Goal: Transaction & Acquisition: Purchase product/service

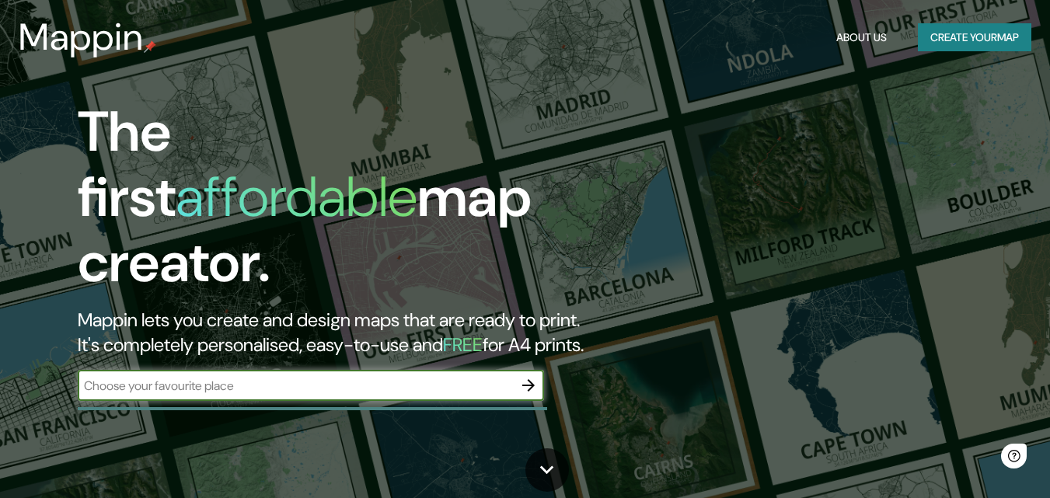
click at [192, 377] on input "text" at bounding box center [295, 386] width 435 height 18
type input "acacias meta"
click at [529, 376] on icon "button" at bounding box center [528, 385] width 19 height 19
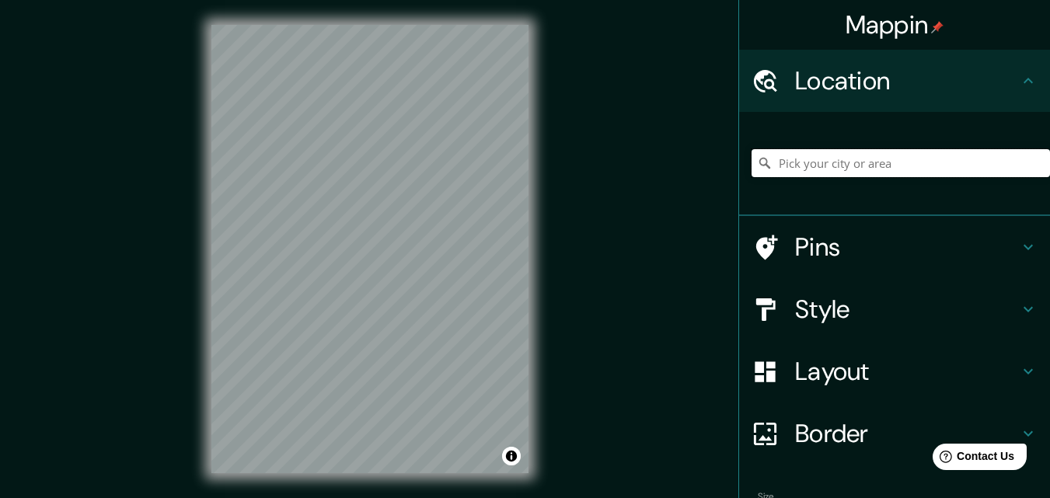
click at [843, 166] on input "Pick your city or area" at bounding box center [901, 163] width 299 height 28
click at [199, 288] on div "© Mapbox © OpenStreetMap Improve this map" at bounding box center [370, 249] width 367 height 498
click at [900, 161] on input "Acacías, Departamento del Meta, Colombia" at bounding box center [901, 163] width 299 height 28
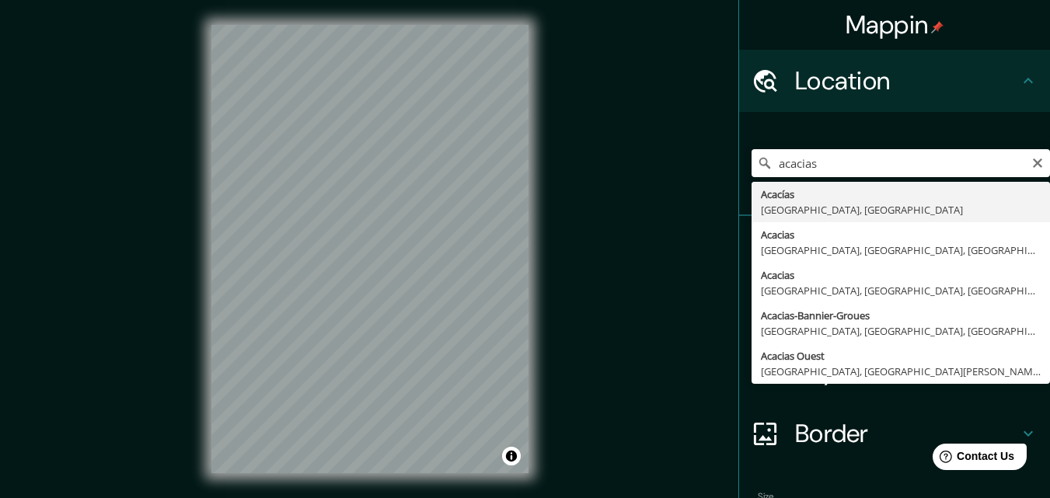
type input "Acacías, Departamento del Meta, Colombia"
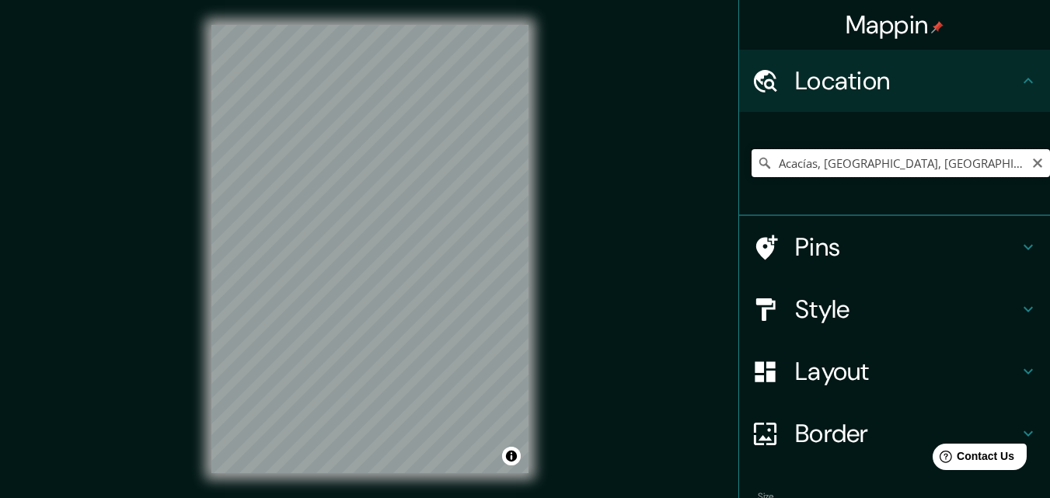
click at [1010, 169] on input "Acacías, Departamento del Meta, Colombia" at bounding box center [901, 163] width 299 height 28
click at [337, 232] on div at bounding box center [339, 234] width 12 height 12
click at [347, 236] on div at bounding box center [350, 234] width 12 height 12
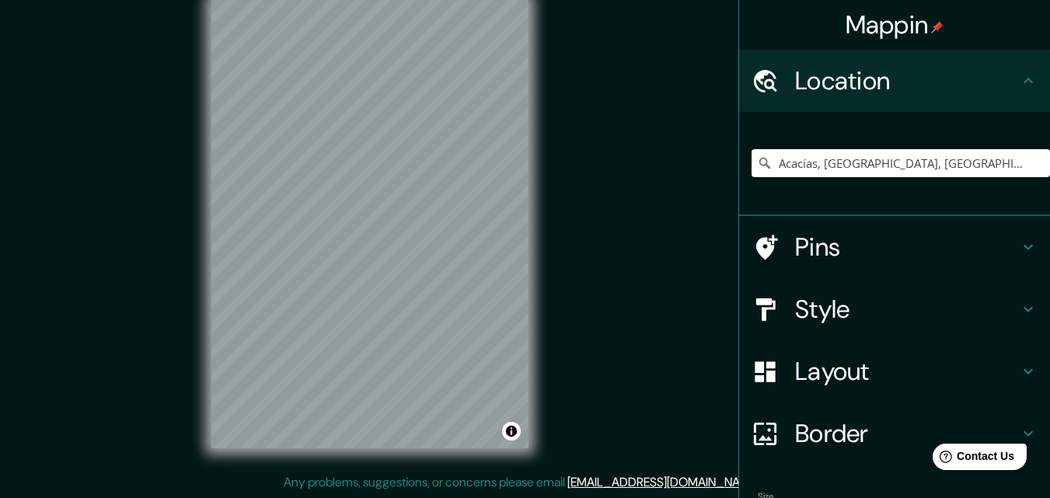
click at [546, 307] on div "© Mapbox © OpenStreetMap Improve this map" at bounding box center [370, 224] width 367 height 498
click at [875, 72] on h4 "Location" at bounding box center [907, 80] width 224 height 31
click at [818, 156] on input "Acacías, Departamento del Meta, Colombia" at bounding box center [901, 163] width 299 height 28
click at [817, 156] on input "Acacías, Departamento del Meta, Colombia" at bounding box center [901, 163] width 299 height 28
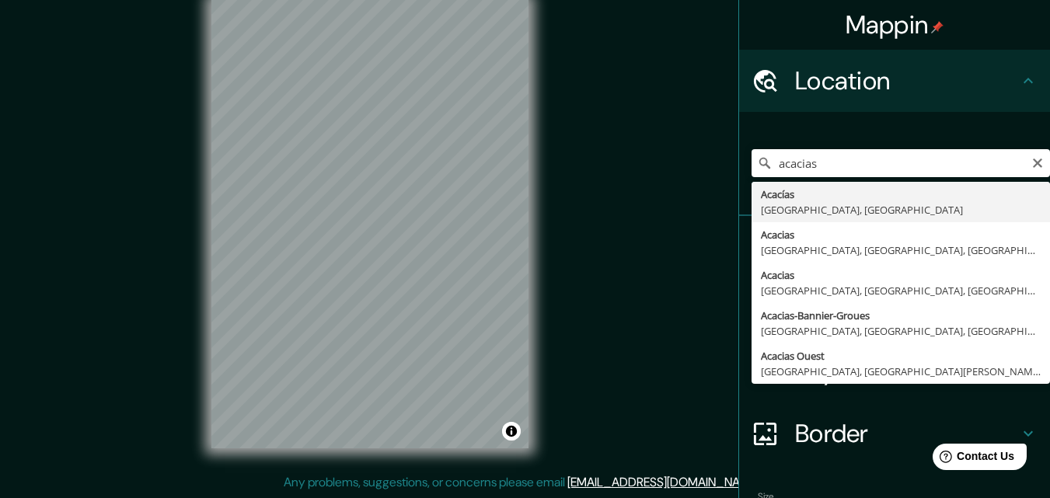
type input "Acacías, Departamento del Meta, Colombia"
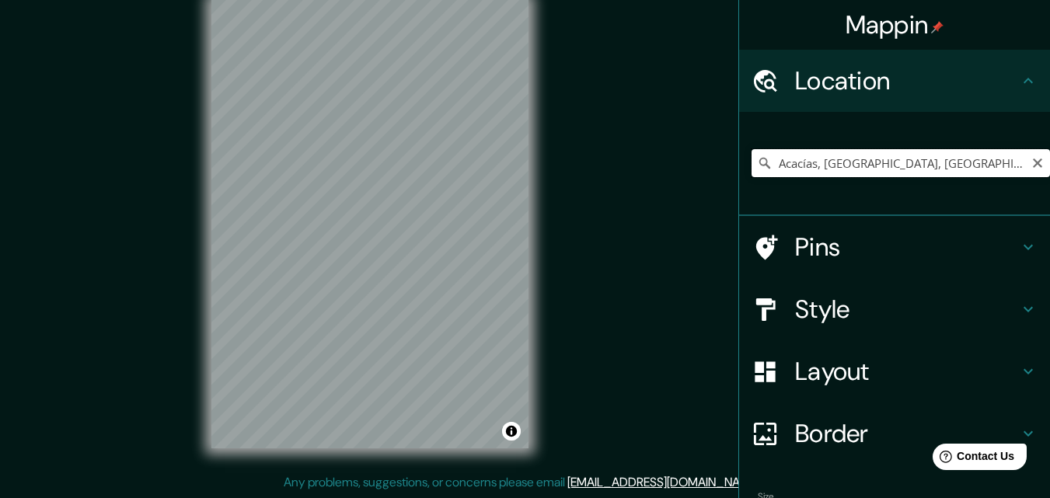
click at [1011, 163] on input "Acacías, Departamento del Meta, Colombia" at bounding box center [901, 163] width 299 height 28
click at [976, 167] on input "Acacías, Departamento del Meta, Colombia" at bounding box center [901, 163] width 299 height 28
paste input "3°59'10.00* N 73°45'23.14""
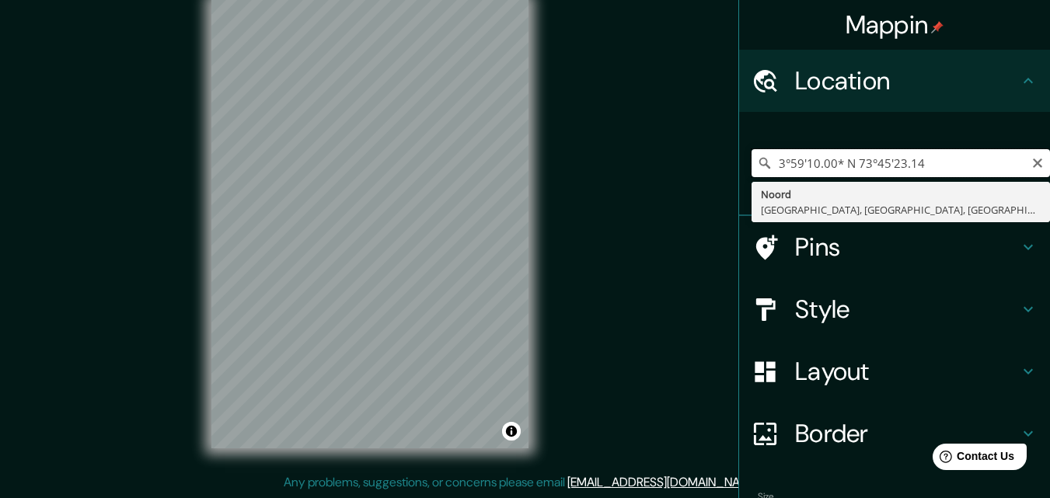
click at [829, 162] on input "3°59'10.00* N 73°45'23.14" at bounding box center [901, 163] width 299 height 28
click at [852, 173] on input "3°59'10.00 N 73°45'23.14" at bounding box center [901, 163] width 299 height 28
paste input "Cl. 14 #16-2"
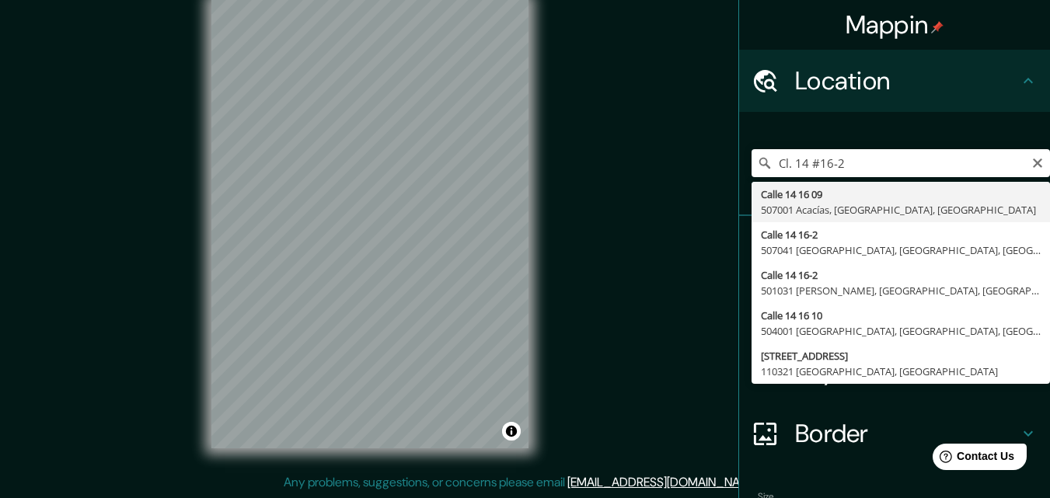
type input "[STREET_ADDRESS]"
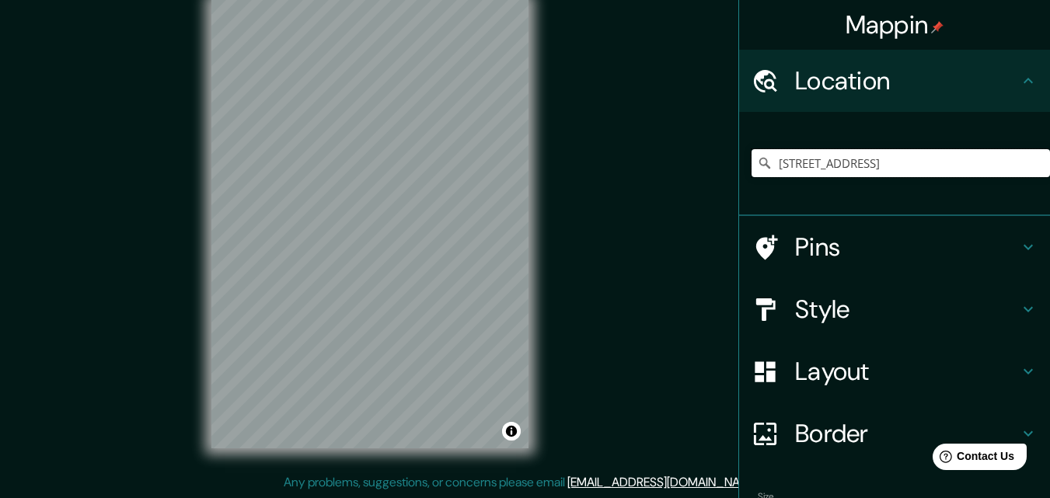
scroll to position [0, 0]
click at [291, 236] on div at bounding box center [291, 233] width 12 height 12
click at [288, 230] on div at bounding box center [289, 232] width 12 height 12
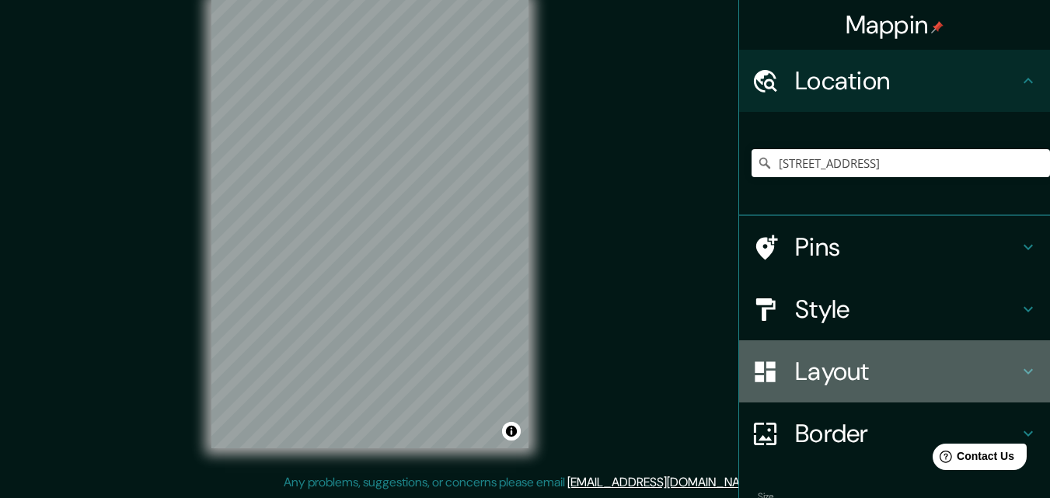
drag, startPoint x: 921, startPoint y: 355, endPoint x: 868, endPoint y: 347, distance: 54.3
click at [870, 348] on div "Layout" at bounding box center [894, 372] width 311 height 62
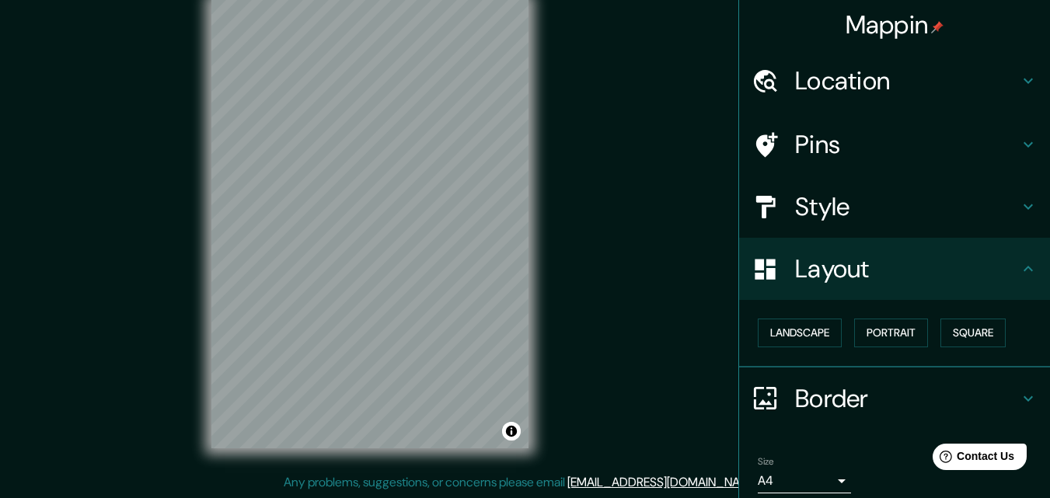
click at [795, 193] on h4 "Style" at bounding box center [907, 206] width 224 height 31
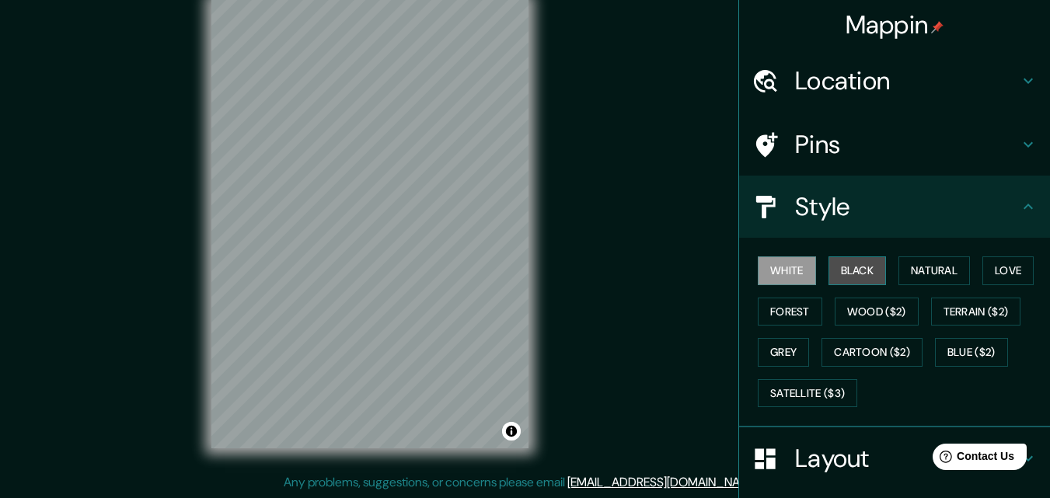
click at [861, 267] on button "Black" at bounding box center [858, 271] width 58 height 29
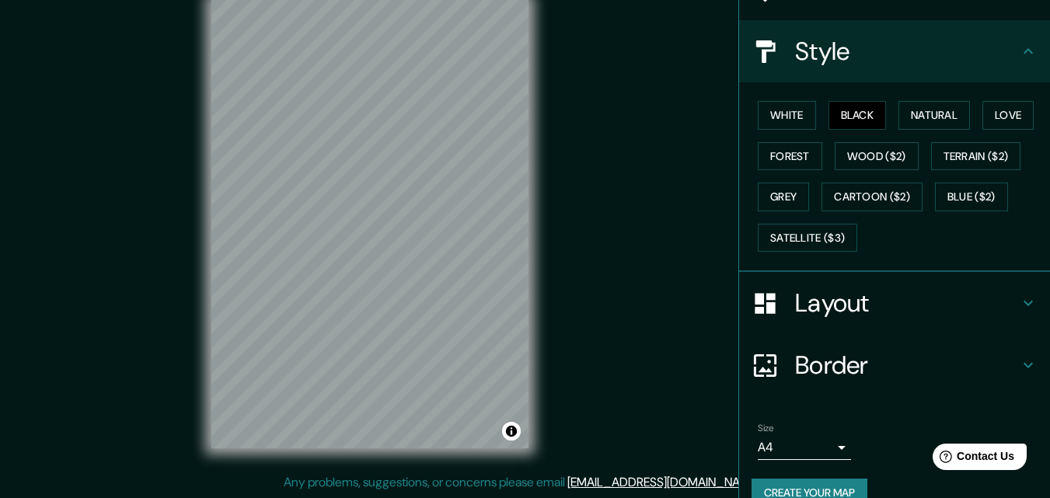
click at [827, 354] on h4 "Border" at bounding box center [907, 365] width 224 height 31
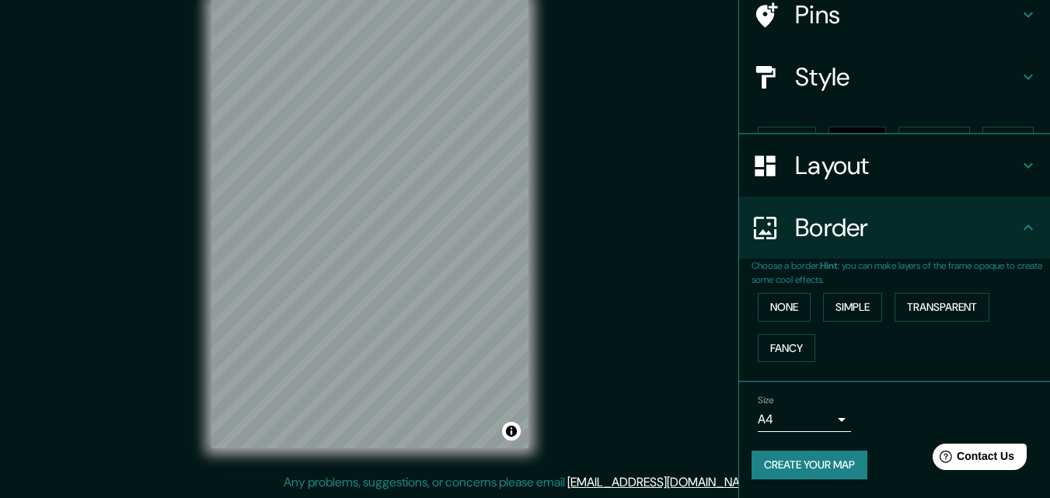
scroll to position [103, 0]
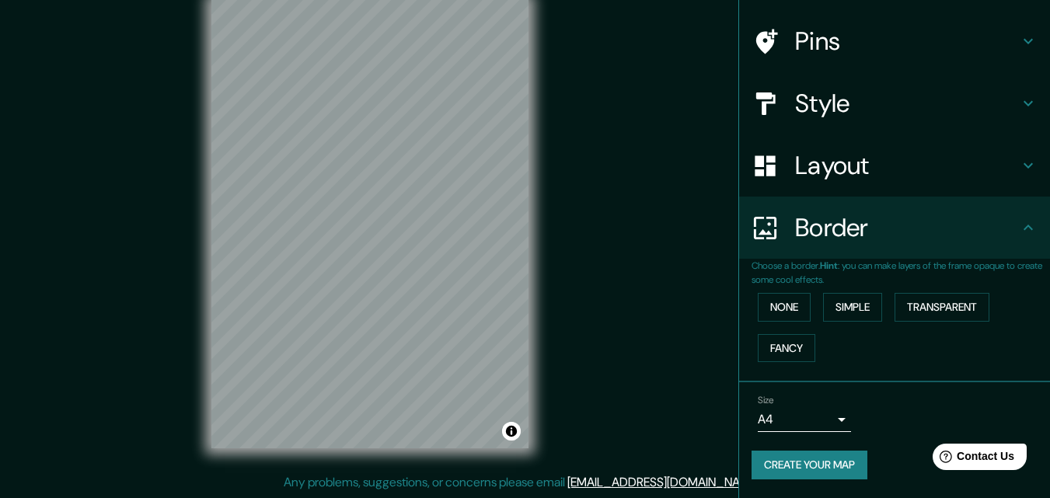
click at [830, 250] on div "Border" at bounding box center [894, 228] width 311 height 62
click at [921, 225] on h4 "Border" at bounding box center [907, 227] width 224 height 31
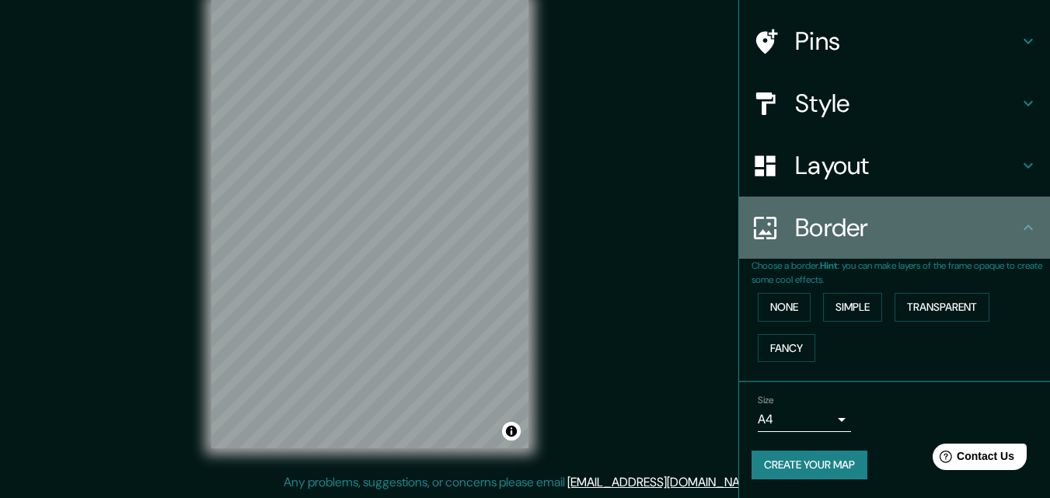
click at [1005, 228] on h4 "Border" at bounding box center [907, 227] width 224 height 31
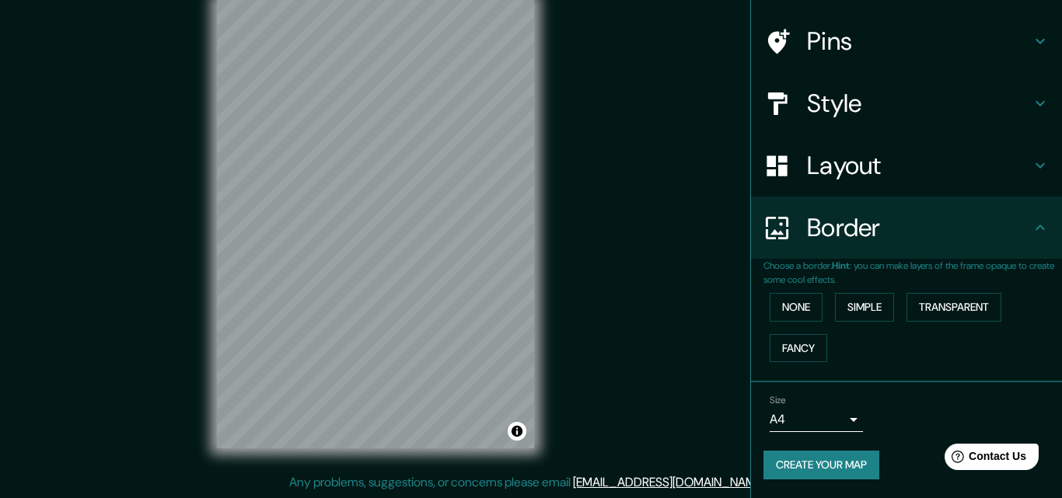
click at [789, 431] on body "Mappin Location Calle 14 16 09, 507001 Acacías, Departamento del Meta, Colombia…" at bounding box center [531, 224] width 1062 height 498
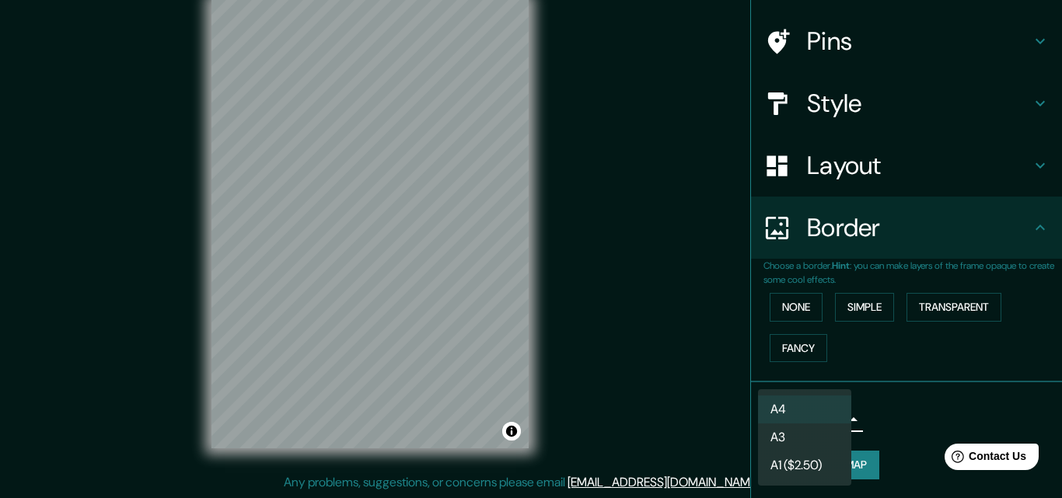
click at [794, 436] on li "A3" at bounding box center [804, 438] width 93 height 28
type input "a4"
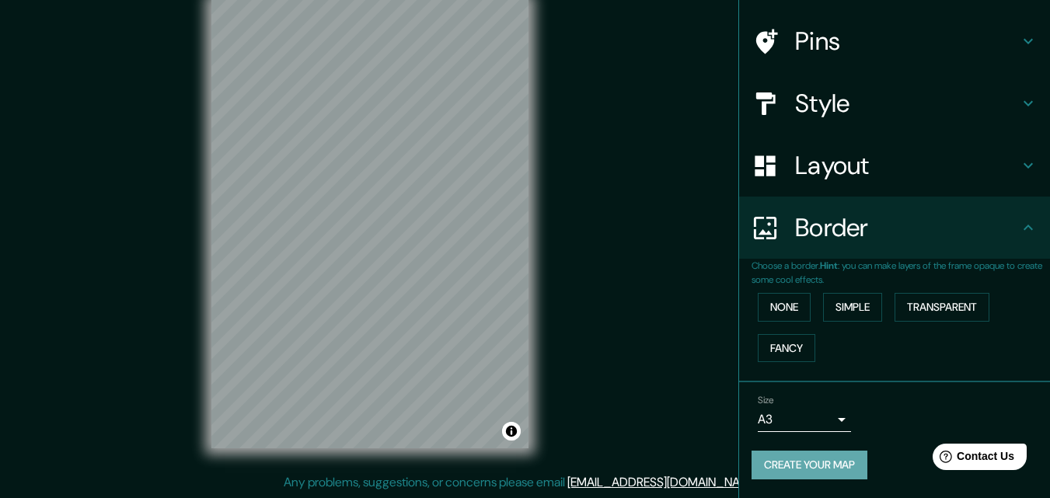
click at [755, 457] on button "Create your map" at bounding box center [810, 465] width 116 height 29
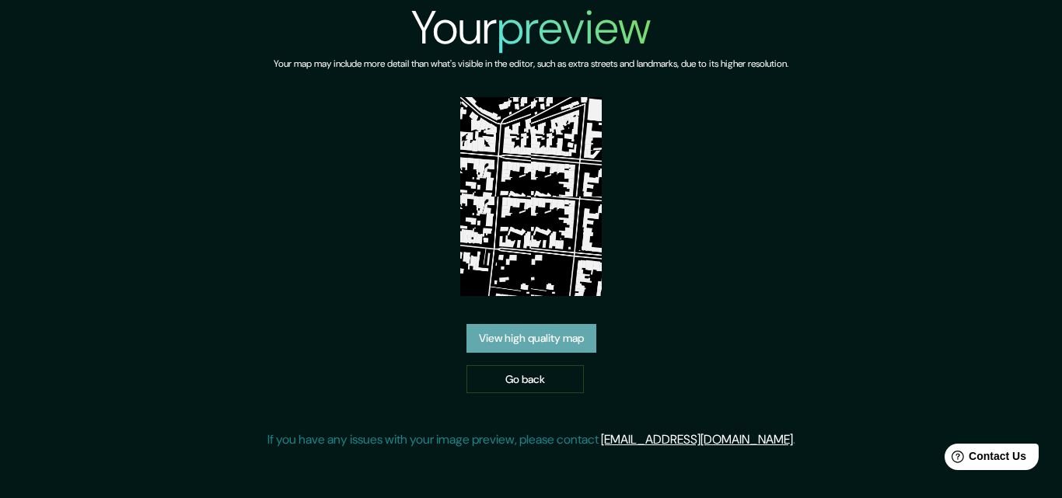
click at [566, 339] on link "View high quality map" at bounding box center [531, 338] width 130 height 29
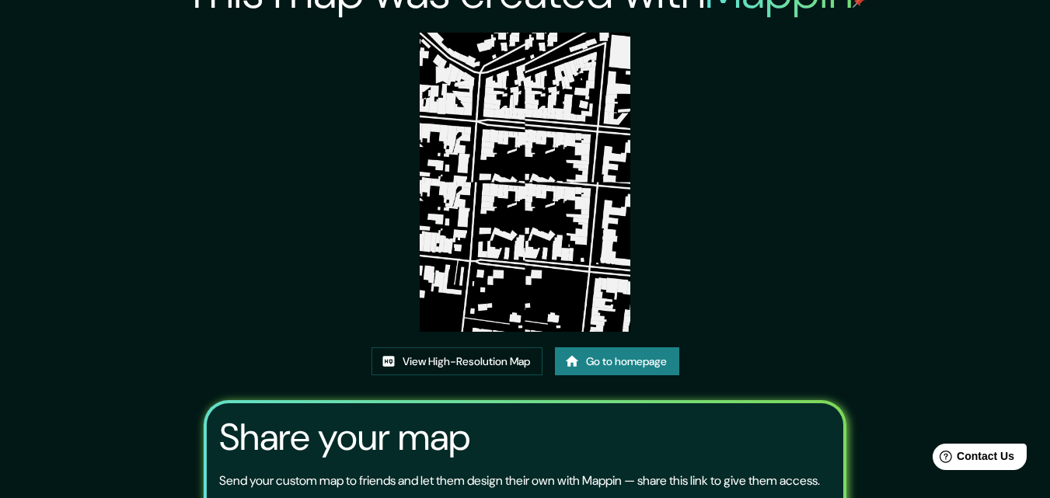
scroll to position [34, 0]
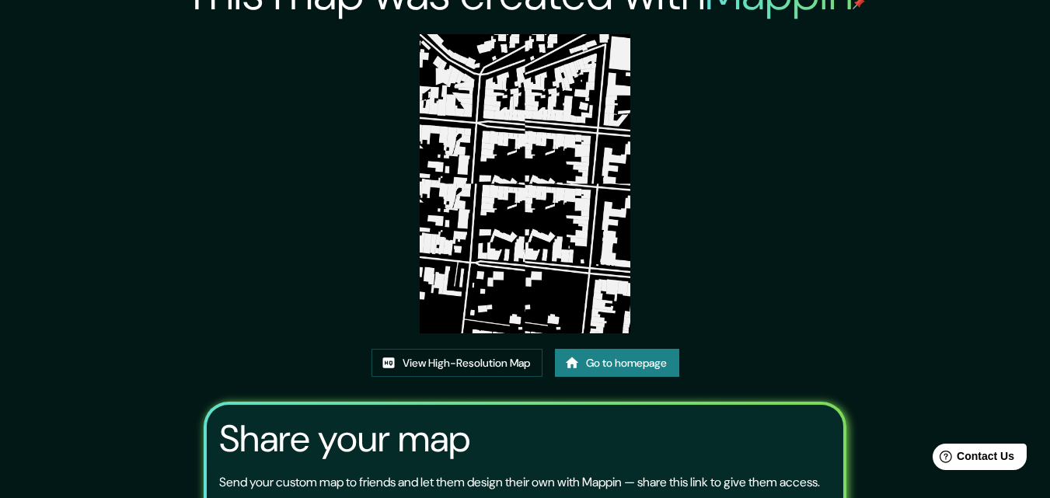
click at [521, 202] on img at bounding box center [525, 183] width 211 height 299
drag, startPoint x: 521, startPoint y: 190, endPoint x: 477, endPoint y: 209, distance: 48.1
click at [477, 207] on img at bounding box center [525, 183] width 211 height 299
click at [487, 359] on link "View High-Resolution Map" at bounding box center [457, 363] width 171 height 29
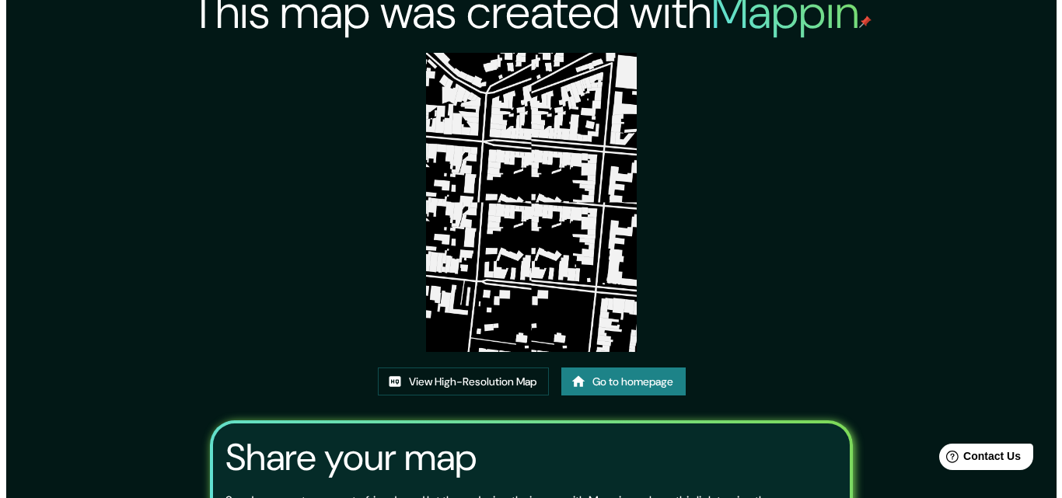
scroll to position [0, 0]
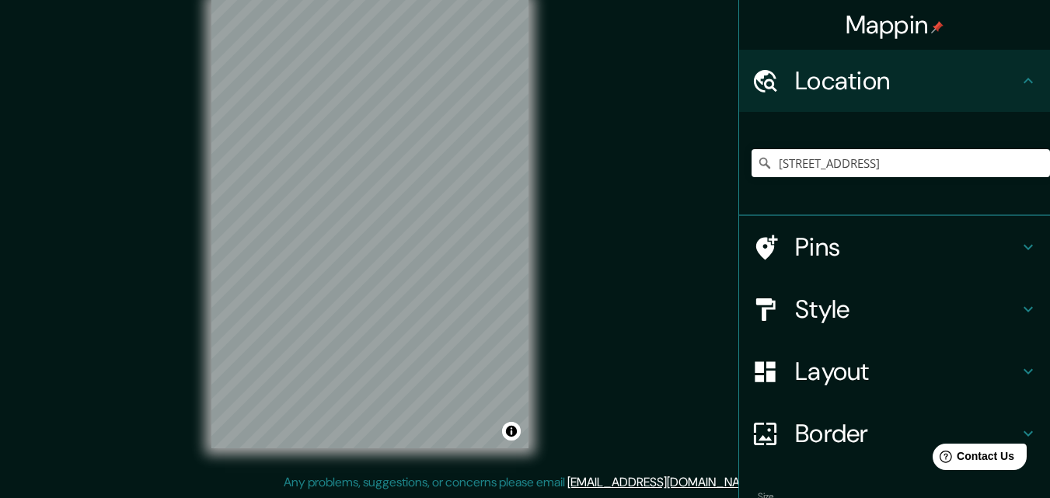
click at [827, 87] on h4 "Location" at bounding box center [907, 80] width 224 height 31
click at [809, 99] on div "Location" at bounding box center [894, 81] width 311 height 62
click at [1014, 163] on input "Calle 14 16 09, 507001 Acacías, Departamento del Meta, Colombia" at bounding box center [901, 163] width 299 height 28
click at [834, 164] on input "Calle 14 16 09, 507001 Acacías, Departamento del Meta, Colombia" at bounding box center [901, 163] width 299 height 28
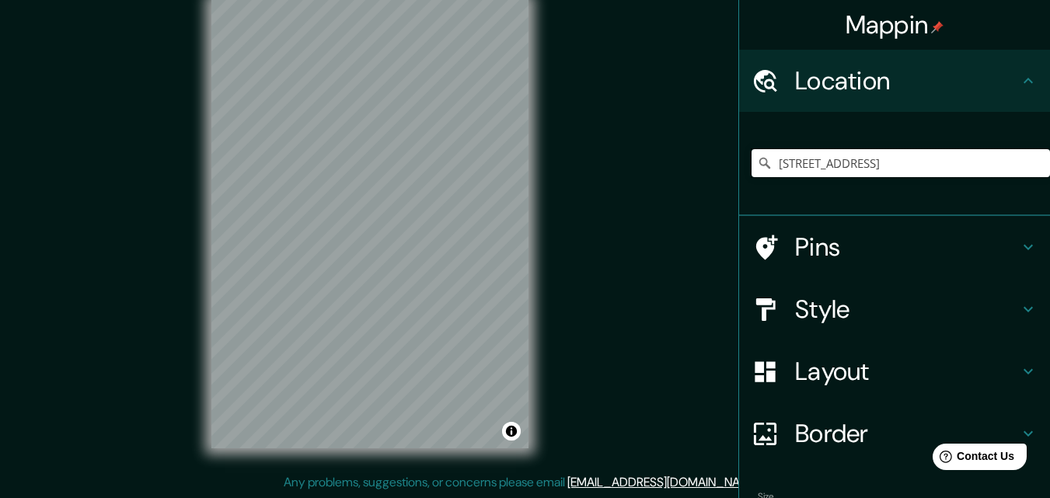
click at [834, 164] on input "Calle 14 16 09, 507001 Acacías, Departamento del Meta, Colombia" at bounding box center [901, 163] width 299 height 28
paste input "Calle 14 16 09, 507001 Acacías, Departamento del Meta, Colombia"
type input "Calle 14 16 09, 507001 Acacías, Departamento del Meta, Colombia"
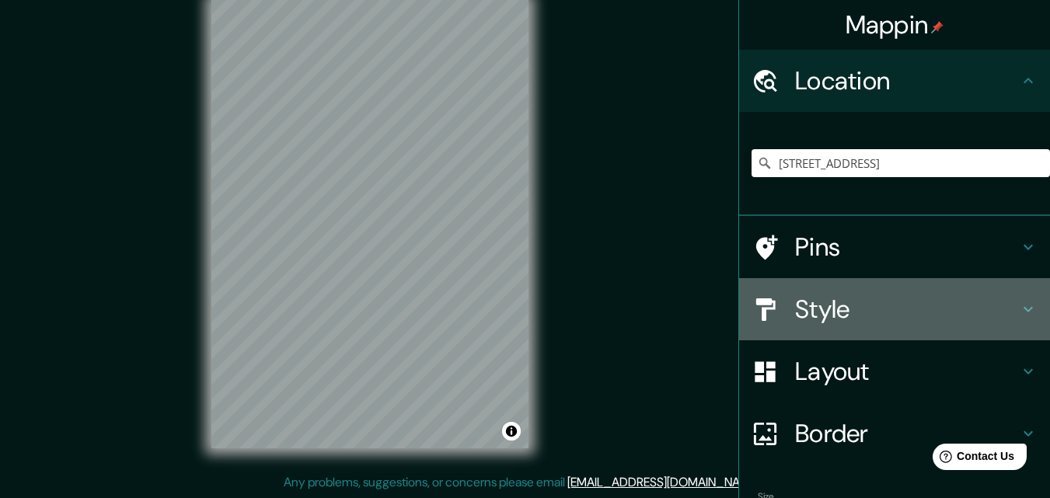
click at [816, 294] on h4 "Style" at bounding box center [907, 309] width 224 height 31
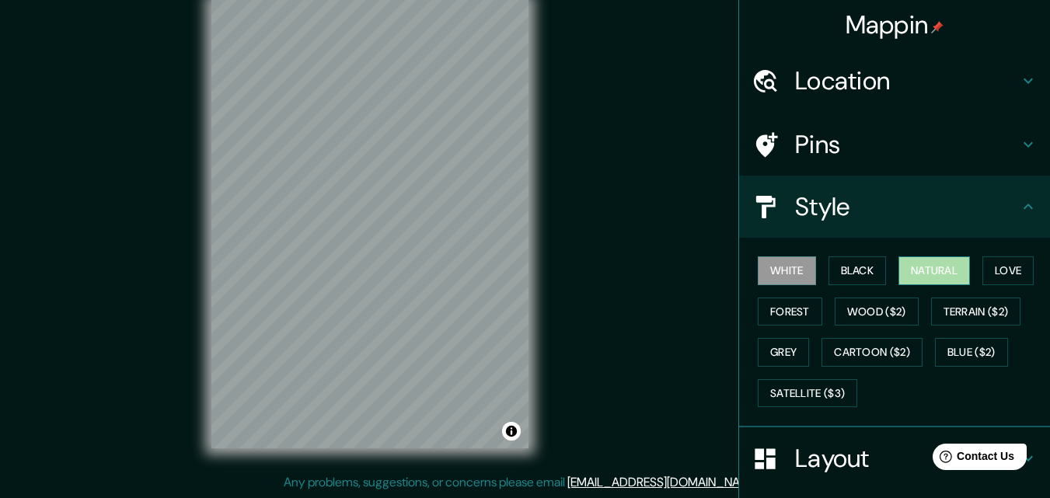
click at [959, 270] on button "Natural" at bounding box center [935, 271] width 72 height 29
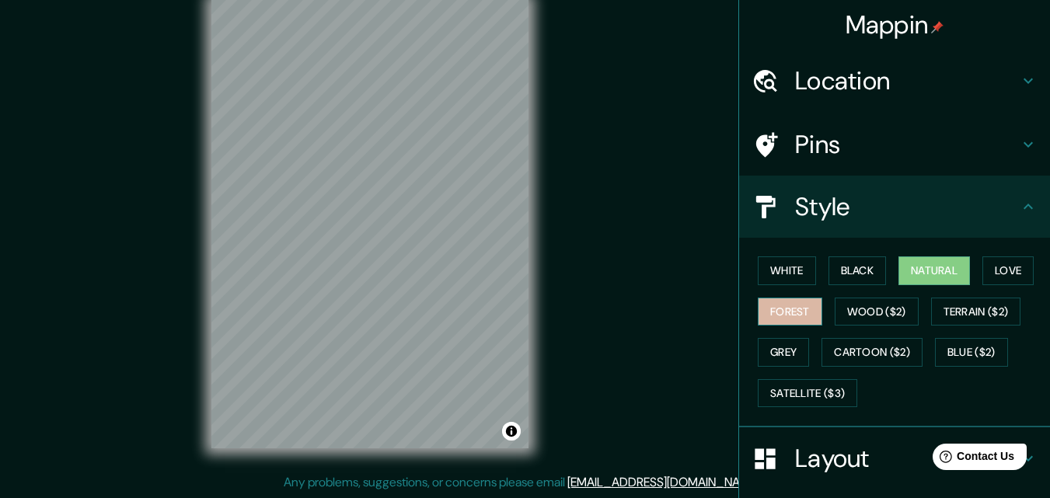
click at [773, 317] on button "Forest" at bounding box center [790, 312] width 65 height 29
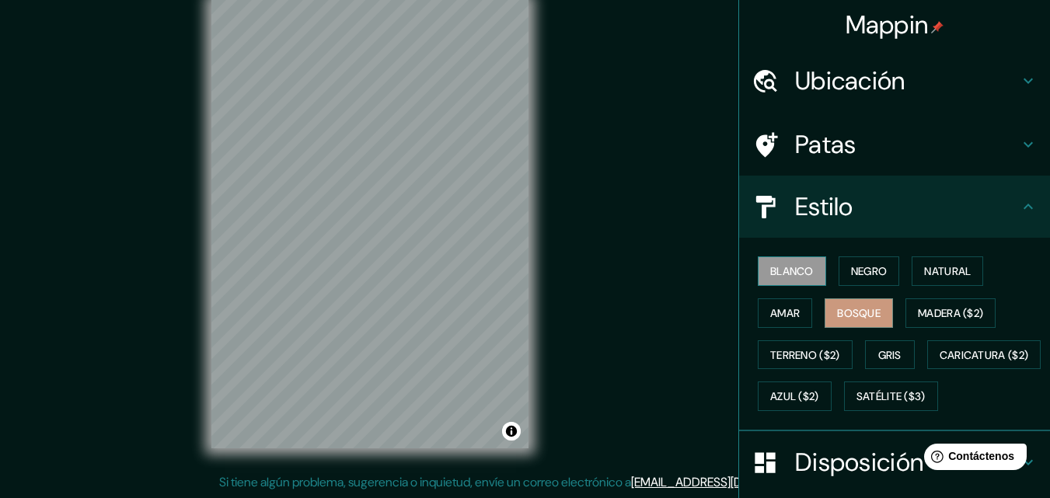
click at [799, 274] on font "Blanco" at bounding box center [792, 271] width 44 height 14
click at [915, 270] on button "Natural" at bounding box center [948, 272] width 72 height 30
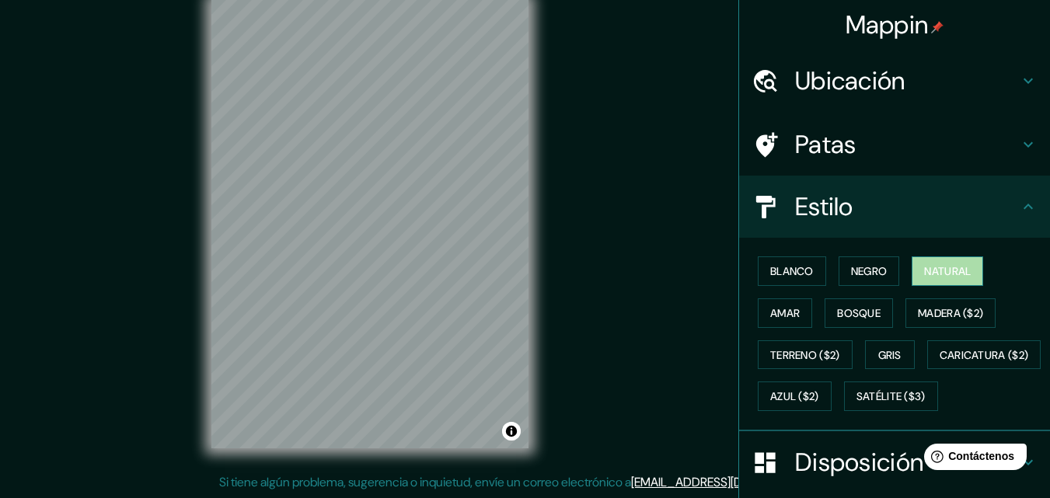
click at [915, 270] on button "Natural" at bounding box center [948, 272] width 72 height 30
click at [873, 261] on font "Negro" at bounding box center [869, 271] width 37 height 20
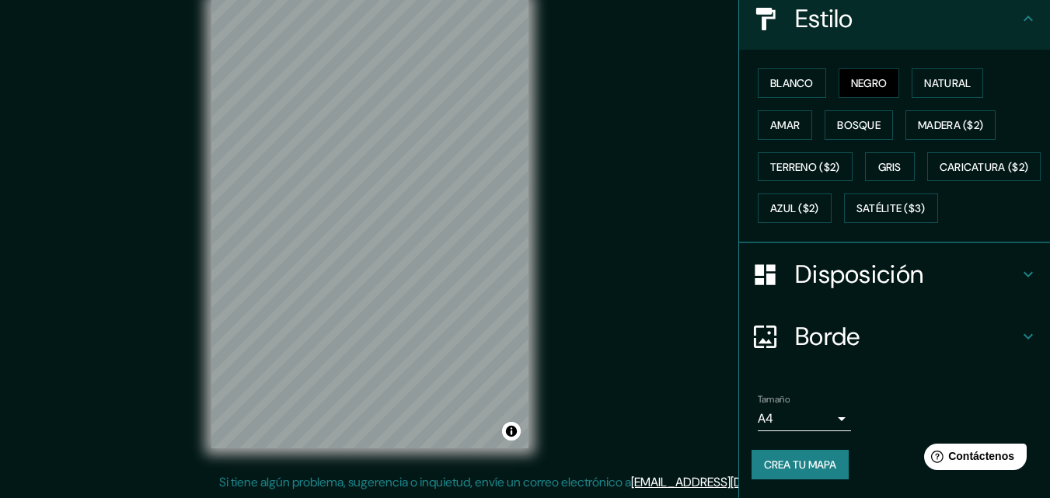
scroll to position [229, 0]
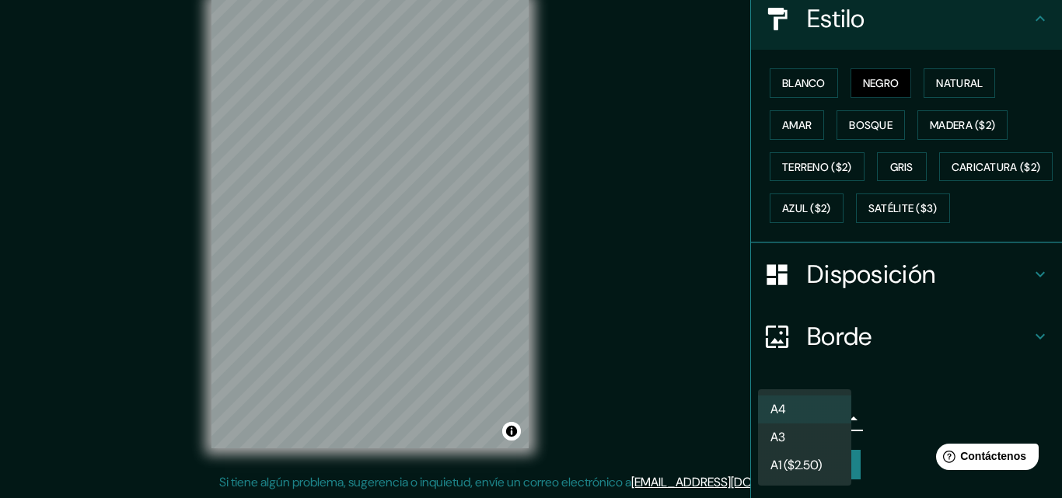
click at [801, 416] on body "Mappin Ubicación Calle 14 16 09, 507001 Acacías, Departamento del Meta, Colombi…" at bounding box center [531, 224] width 1062 height 498
click at [804, 431] on li "A3" at bounding box center [804, 439] width 93 height 29
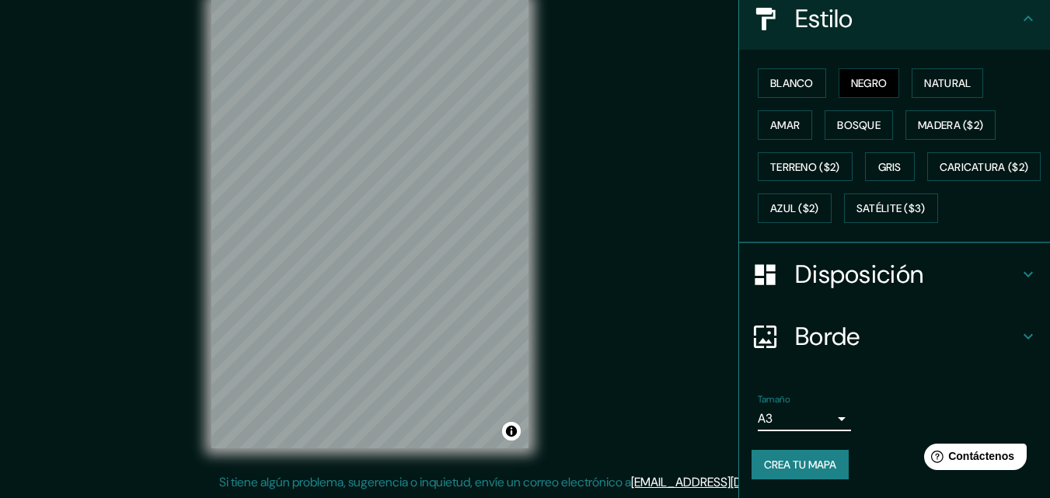
click at [820, 285] on font "Disposición" at bounding box center [859, 274] width 128 height 33
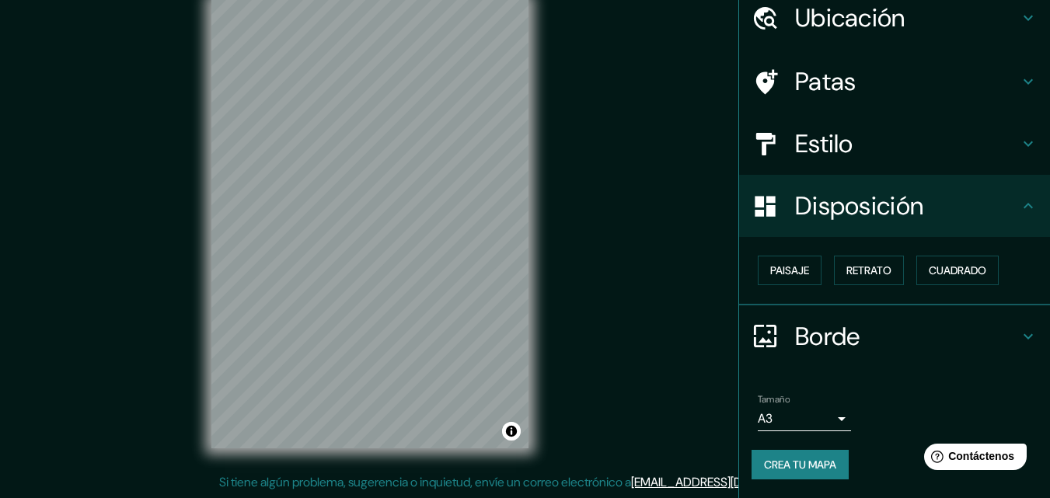
scroll to position [62, 0]
click at [798, 267] on font "Paisaje" at bounding box center [789, 271] width 39 height 14
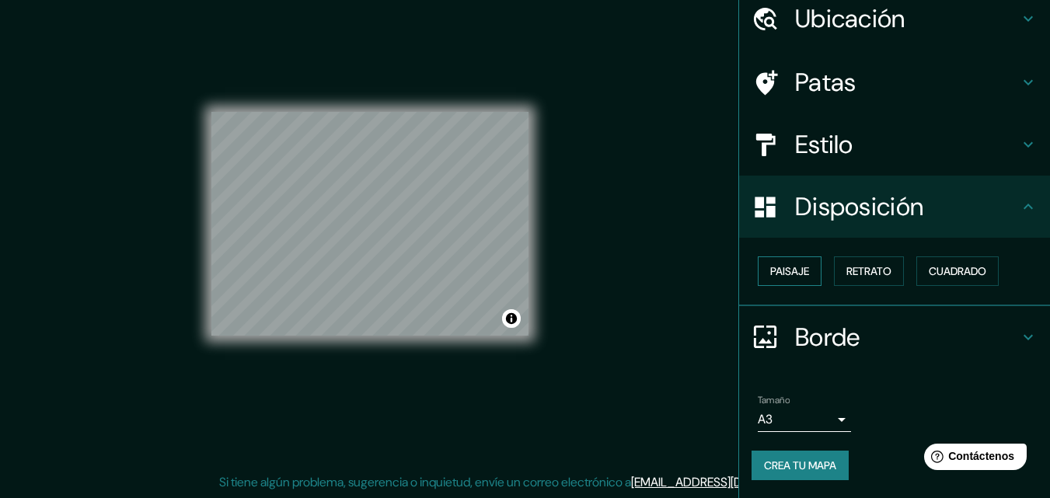
click at [798, 267] on font "Paisaje" at bounding box center [789, 271] width 39 height 14
click at [847, 270] on font "Retrato" at bounding box center [869, 271] width 45 height 14
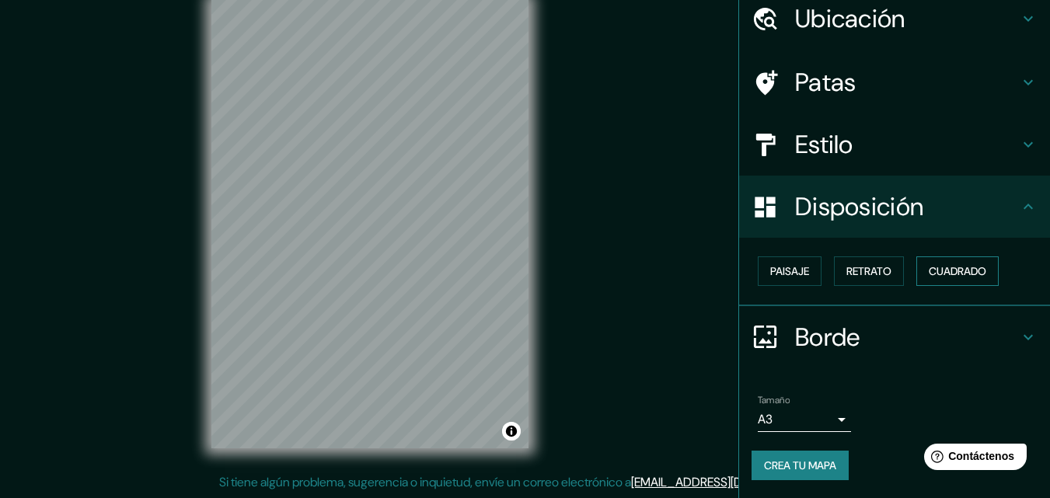
click at [917, 271] on button "Cuadrado" at bounding box center [958, 272] width 82 height 30
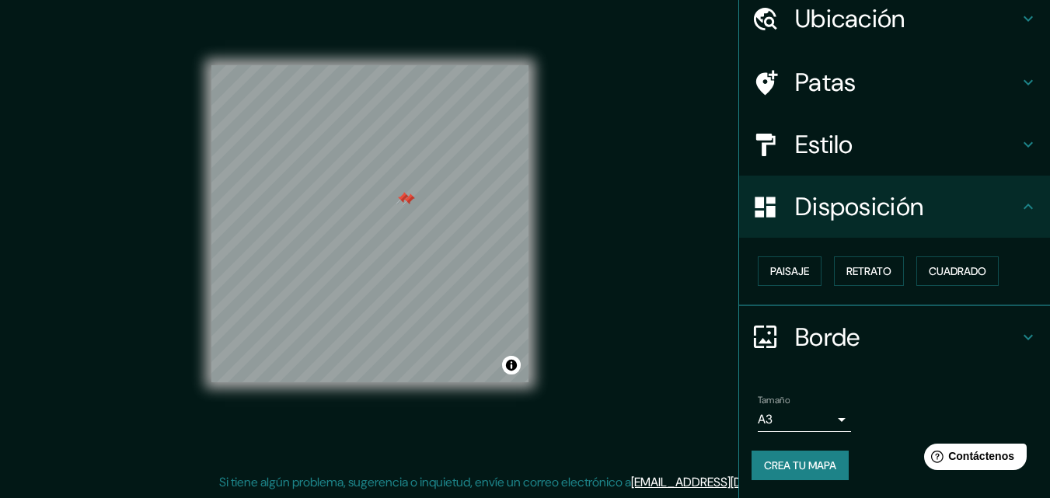
click at [407, 203] on div at bounding box center [409, 200] width 12 height 12
click at [400, 194] on div at bounding box center [403, 198] width 12 height 12
click at [801, 459] on font "Crea tu mapa" at bounding box center [800, 466] width 72 height 14
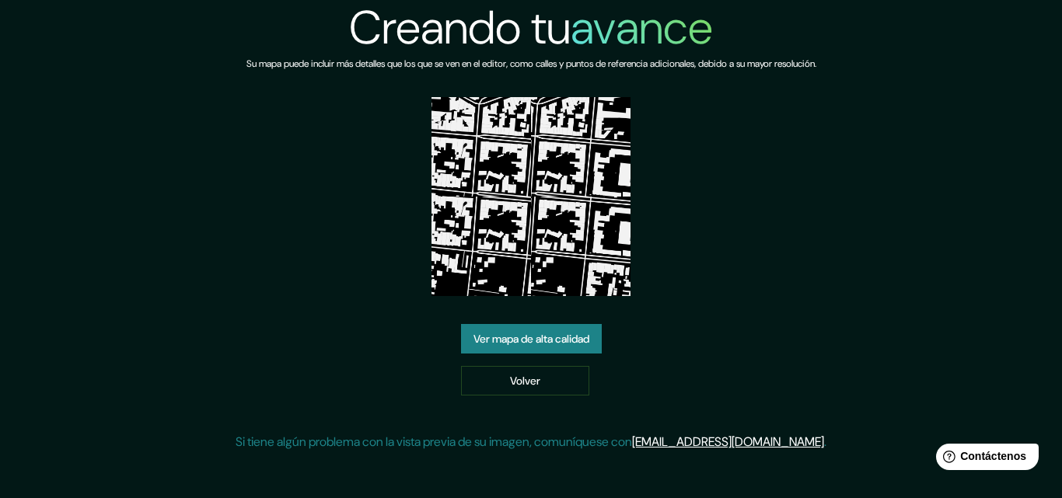
click at [563, 337] on font "Ver mapa de alta calidad" at bounding box center [531, 340] width 116 height 14
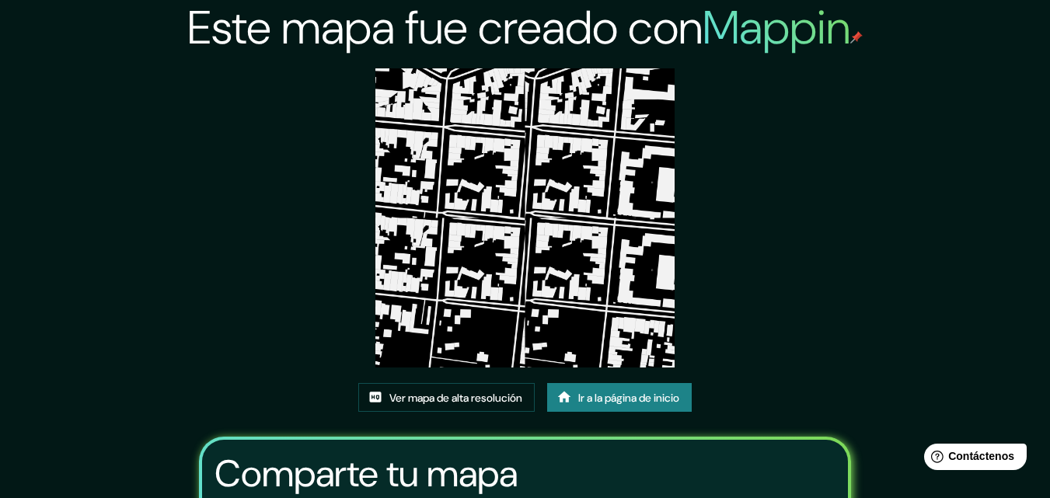
click at [562, 285] on img at bounding box center [525, 217] width 299 height 299
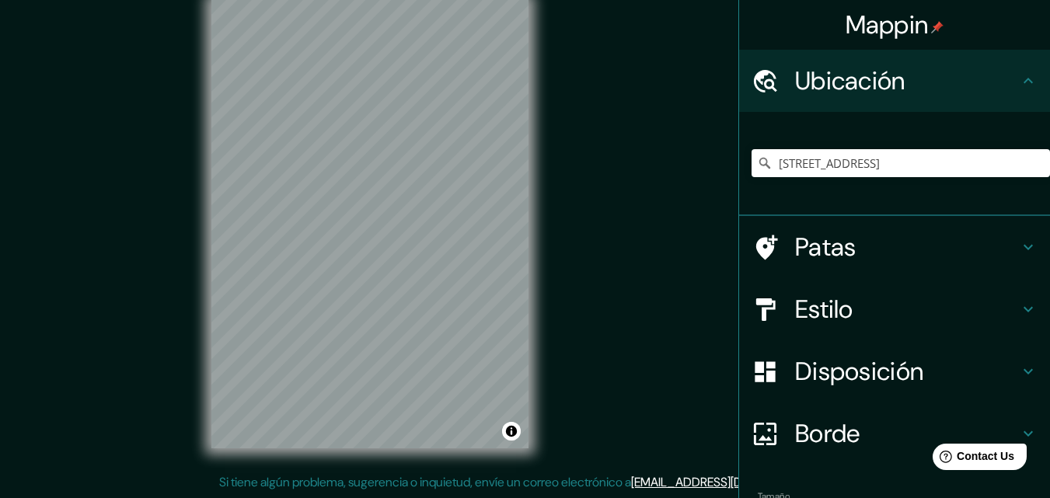
click at [875, 316] on h4 "Estilo" at bounding box center [907, 309] width 224 height 31
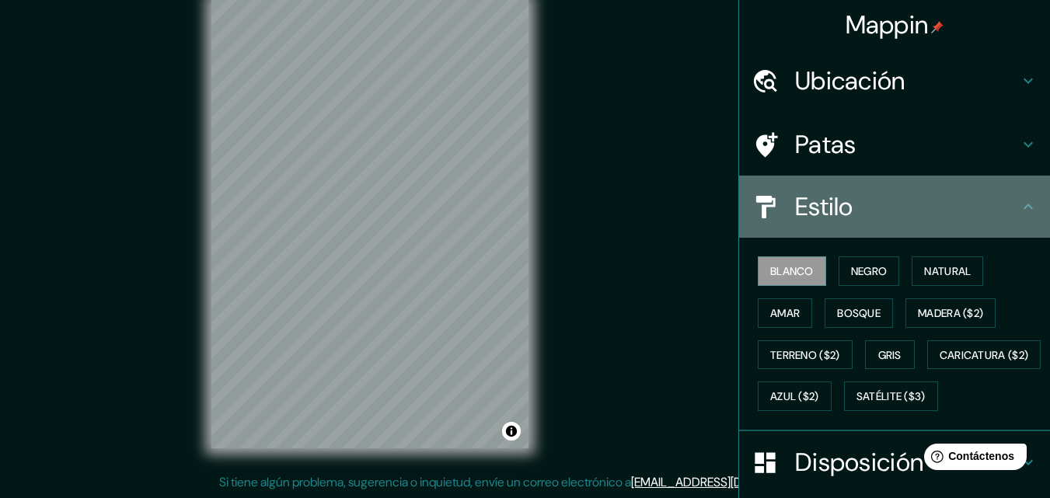
click at [837, 235] on div "Estilo" at bounding box center [894, 207] width 311 height 62
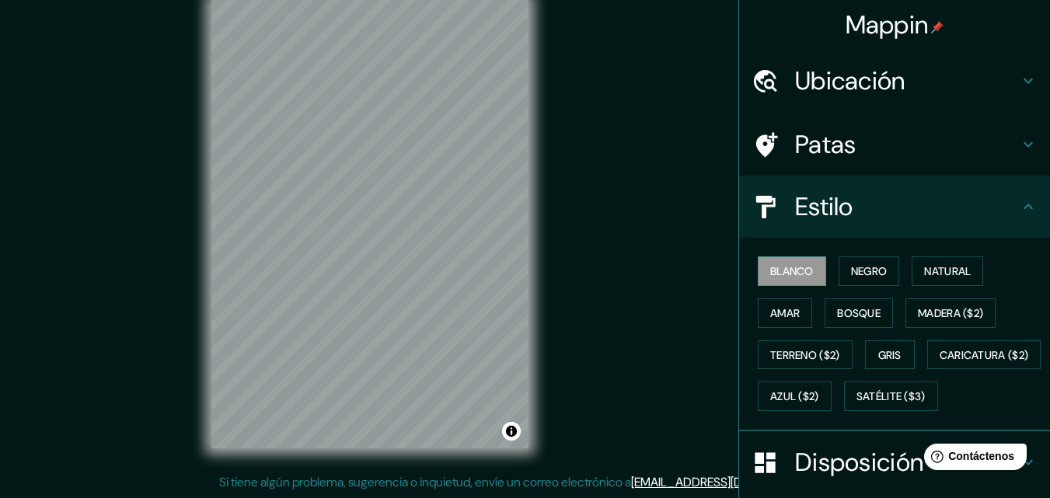
click at [801, 129] on font "Patas" at bounding box center [825, 144] width 61 height 33
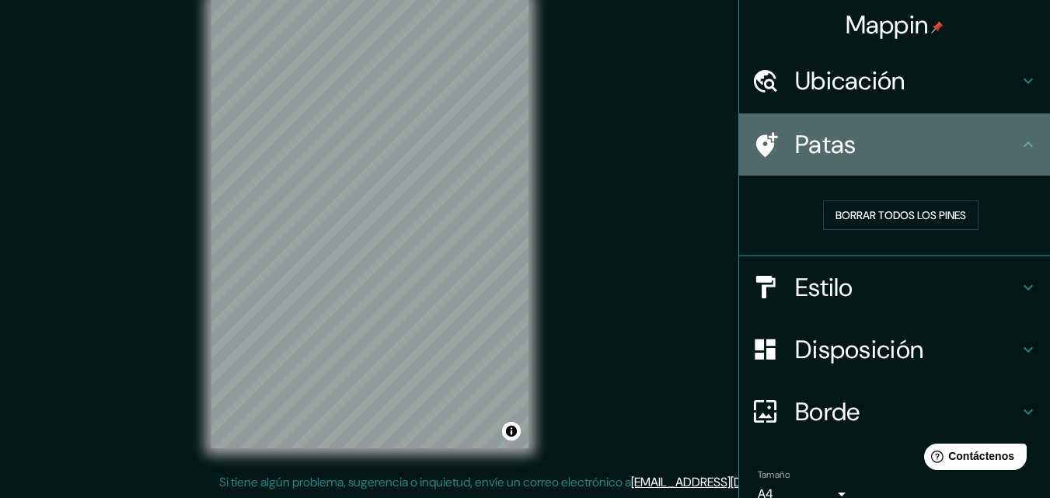
click at [801, 129] on font "Patas" at bounding box center [825, 144] width 61 height 33
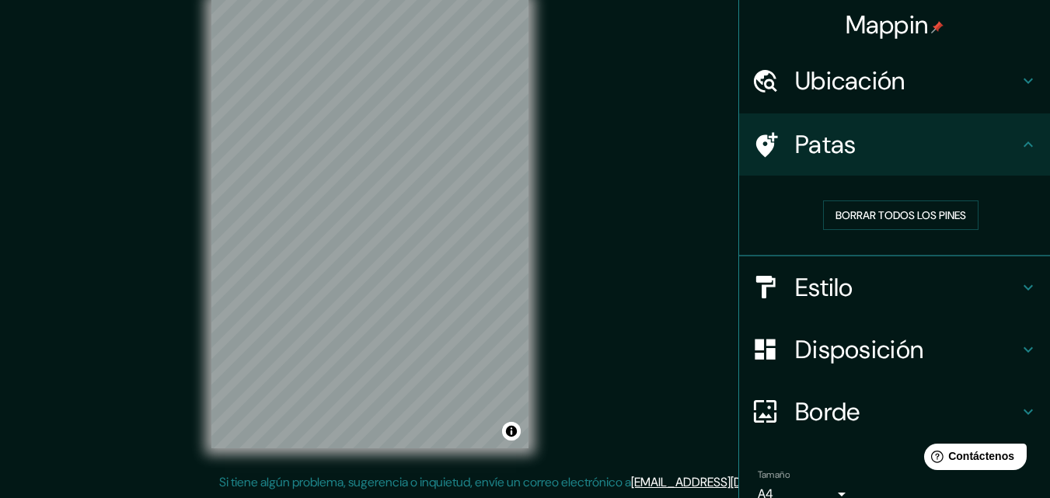
click at [886, 87] on font "Ubicación" at bounding box center [850, 81] width 110 height 33
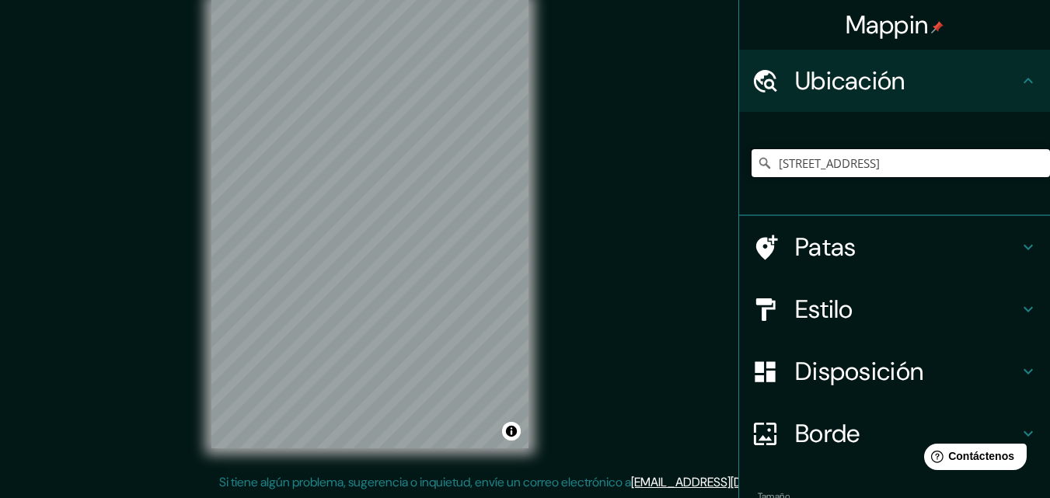
drag, startPoint x: 827, startPoint y: 161, endPoint x: 865, endPoint y: 162, distance: 37.3
click at [827, 162] on input "[STREET_ADDRESS]" at bounding box center [901, 163] width 299 height 28
click at [1017, 156] on input "[STREET_ADDRESS]" at bounding box center [901, 163] width 299 height 28
click at [1006, 160] on input "[STREET_ADDRESS]" at bounding box center [901, 163] width 299 height 28
click at [1010, 162] on input "[STREET_ADDRESS]" at bounding box center [901, 163] width 299 height 28
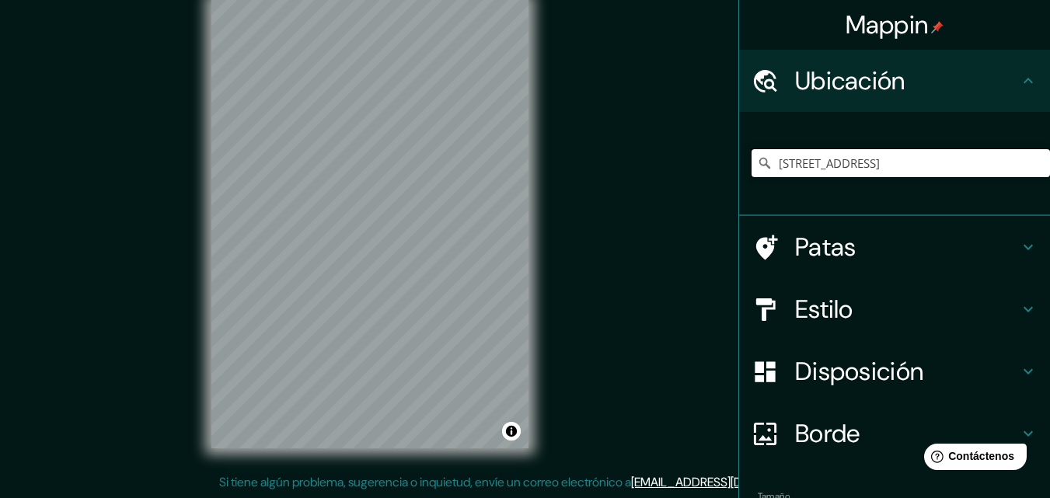
scroll to position [0, 114]
click at [1010, 162] on input "[STREET_ADDRESS]" at bounding box center [901, 163] width 299 height 28
click at [1008, 159] on input "[STREET_ADDRESS]" at bounding box center [901, 163] width 299 height 28
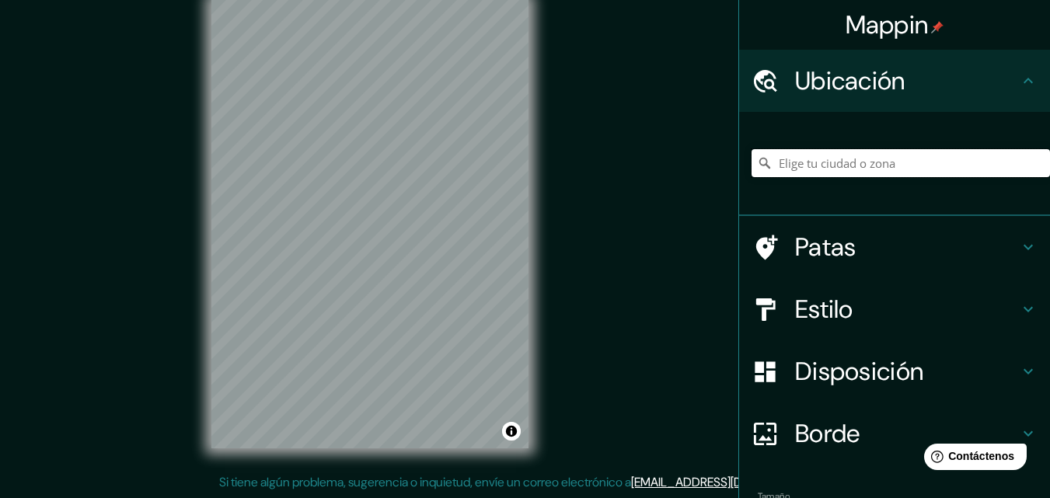
scroll to position [0, 0]
click at [816, 164] on input "Elige tu ciudad o zona" at bounding box center [901, 163] width 299 height 28
paste input "[STREET_ADDRESS]"
type input "[STREET_ADDRESS]"
click at [847, 307] on h4 "Estilo" at bounding box center [907, 309] width 224 height 31
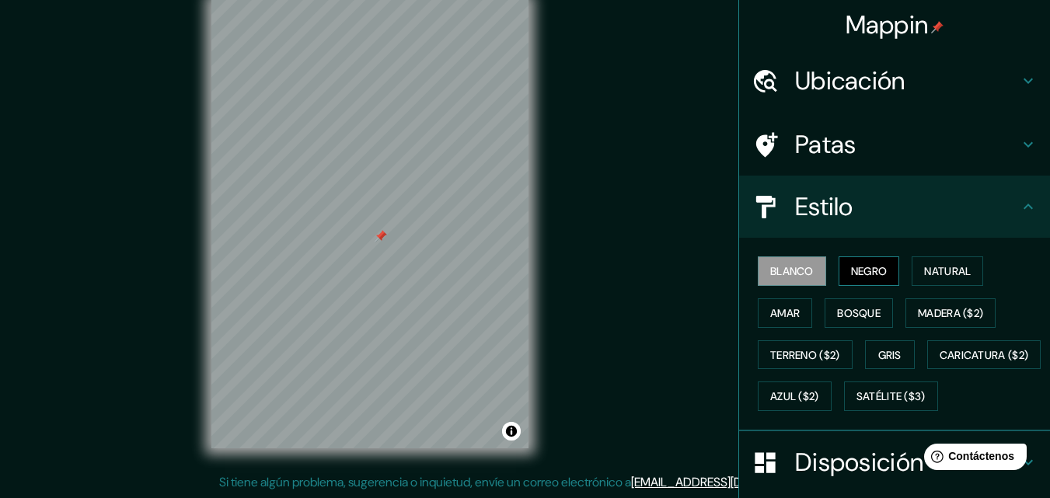
click at [851, 264] on font "Negro" at bounding box center [869, 271] width 37 height 14
click at [383, 240] on div at bounding box center [381, 236] width 12 height 12
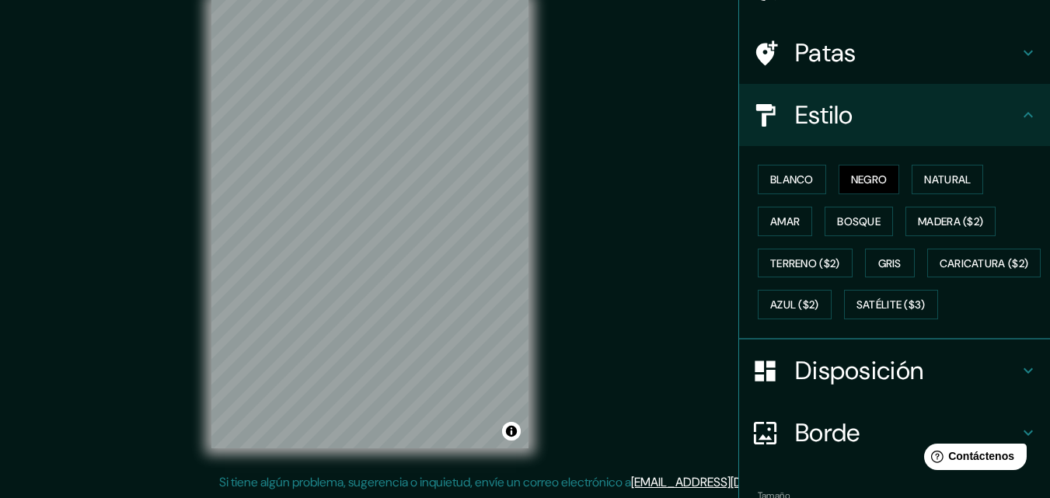
scroll to position [229, 0]
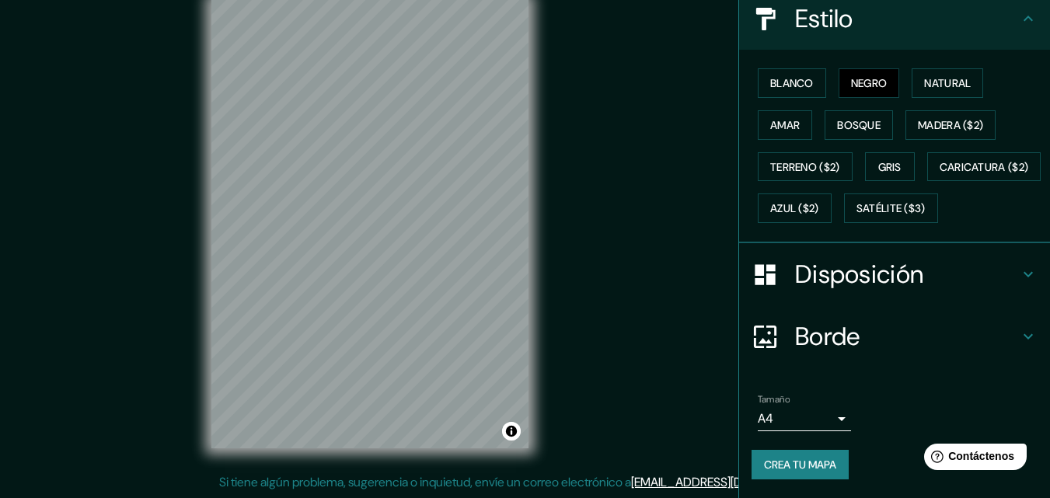
click at [780, 415] on body "Mappin Ubicación [STREET_ADDRESS] Patas Estilo Blanco Negro Natural [PERSON_NAM…" at bounding box center [525, 224] width 1050 height 498
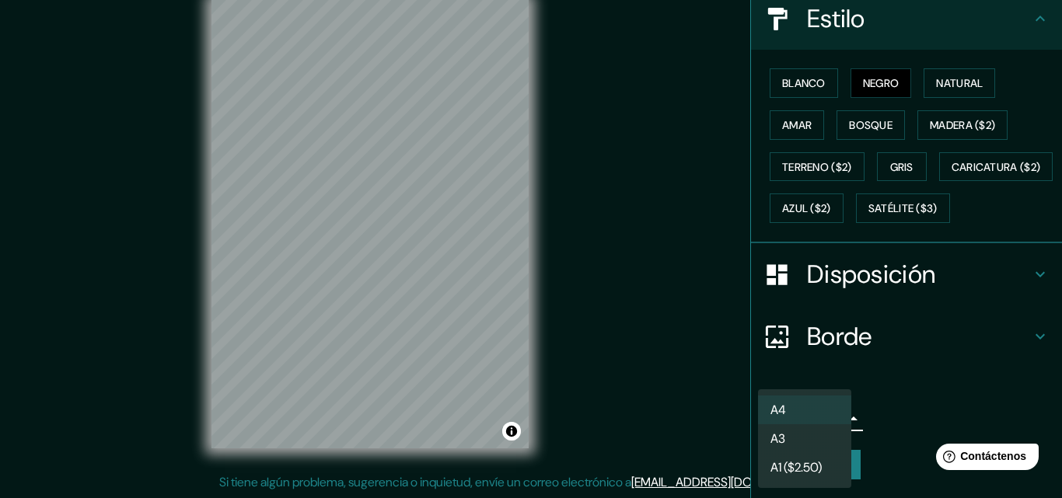
click at [789, 427] on li "A3" at bounding box center [804, 439] width 93 height 29
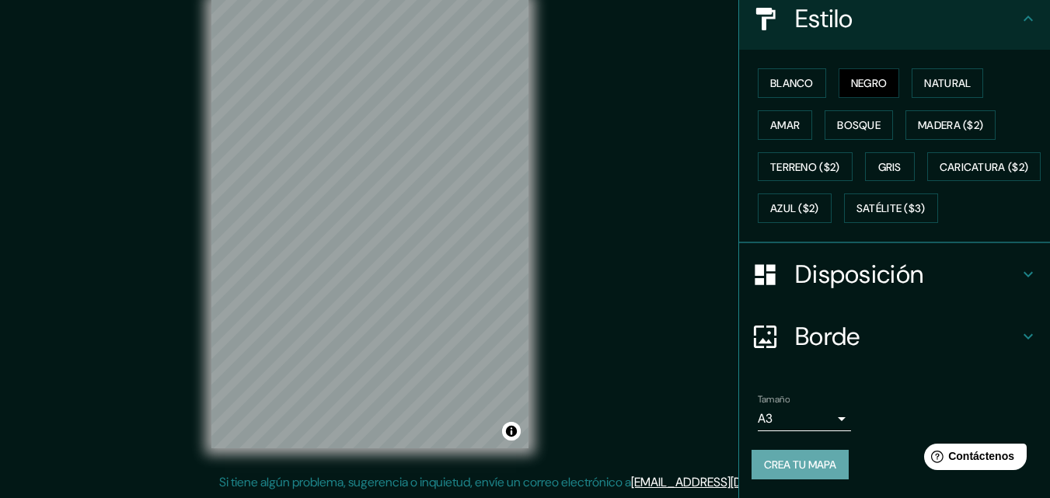
drag, startPoint x: 782, startPoint y: 454, endPoint x: 813, endPoint y: 464, distance: 32.7
click at [813, 464] on font "Crea tu mapa" at bounding box center [800, 465] width 72 height 14
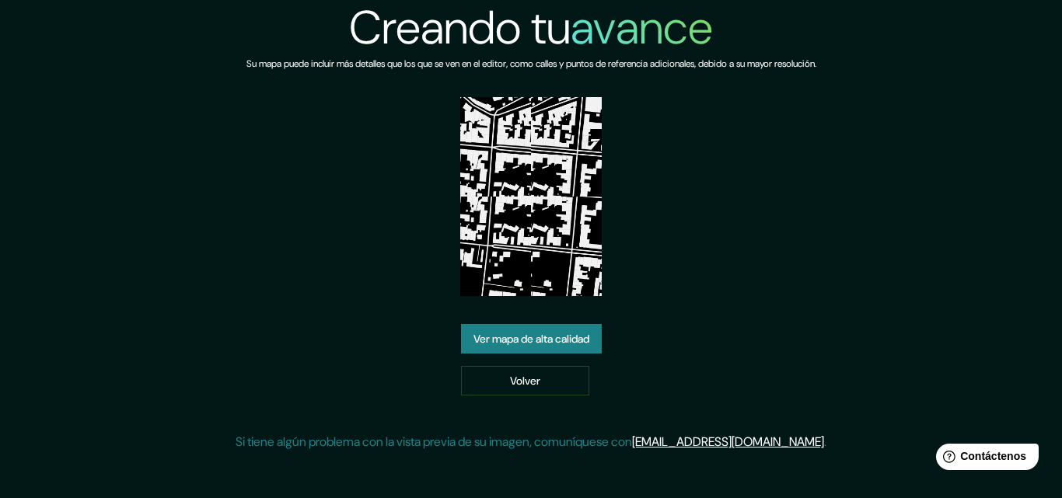
click at [535, 185] on img at bounding box center [531, 196] width 142 height 199
click at [533, 344] on font "Ver mapa de alta calidad" at bounding box center [531, 340] width 116 height 14
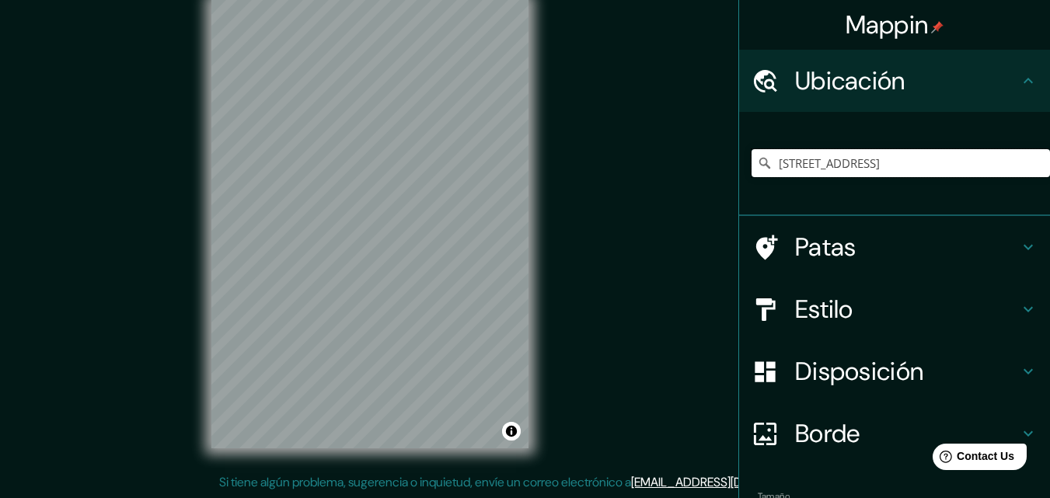
click at [894, 170] on input "[STREET_ADDRESS]" at bounding box center [901, 163] width 299 height 28
paste input "[STREET_ADDRESS]"
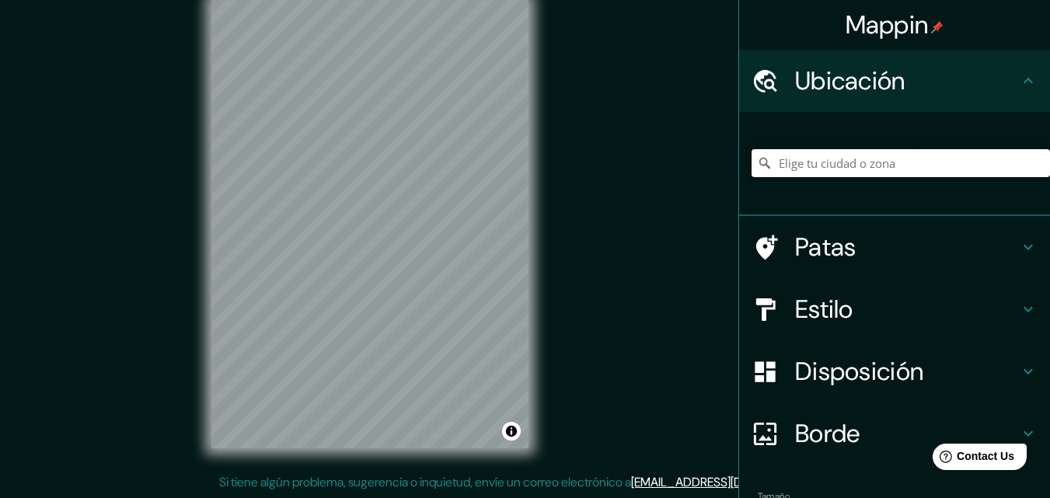
type input "[STREET_ADDRESS]"
click at [358, 250] on div at bounding box center [363, 245] width 12 height 12
click at [795, 298] on font "Estilo" at bounding box center [824, 309] width 58 height 33
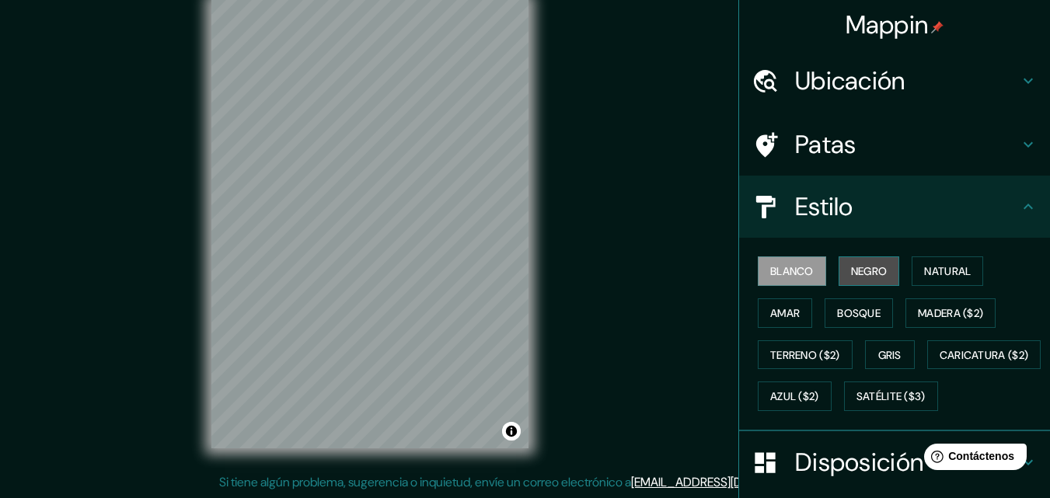
click at [860, 264] on font "Negro" at bounding box center [869, 271] width 37 height 20
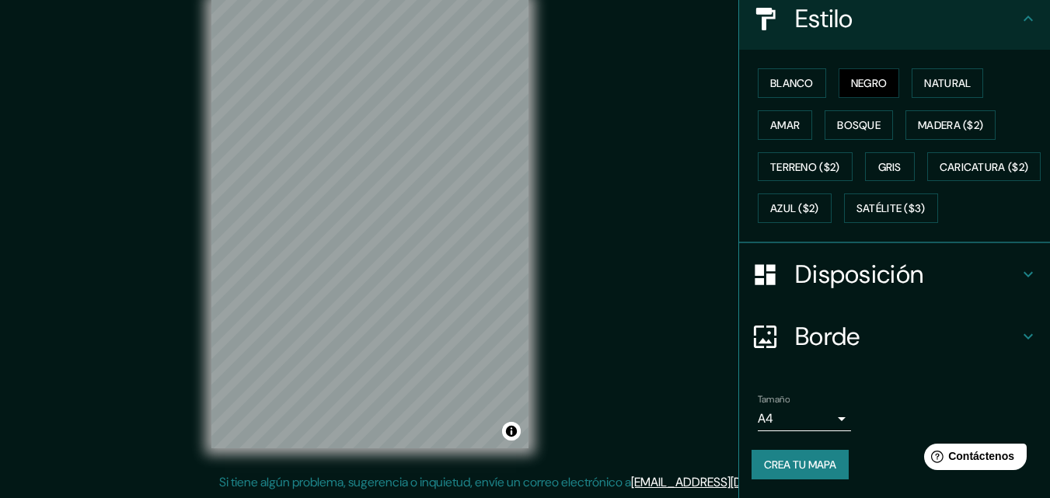
click at [806, 414] on body "Mappin Ubicación [STREET_ADDRESS] Patas Estilo Blanco Negro Natural [PERSON_NAM…" at bounding box center [525, 224] width 1050 height 498
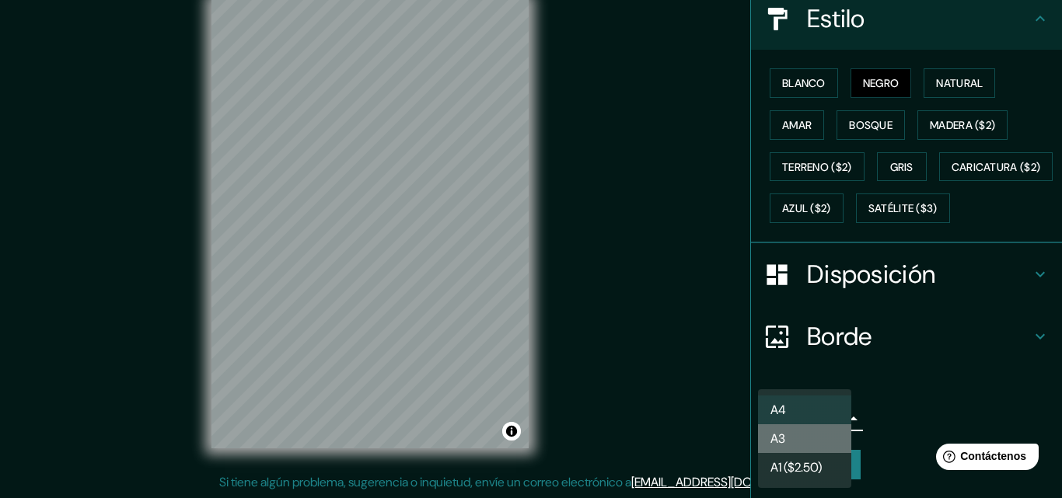
click at [806, 442] on li "A3" at bounding box center [804, 439] width 93 height 29
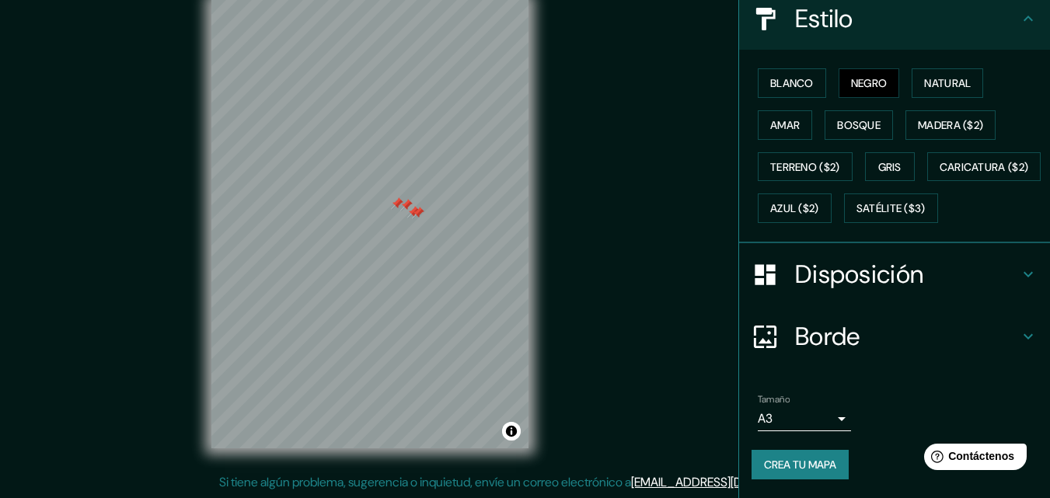
click at [400, 208] on div at bounding box center [397, 203] width 12 height 12
click at [404, 208] on div at bounding box center [406, 205] width 12 height 12
click at [414, 210] on div at bounding box center [418, 213] width 12 height 12
click at [412, 208] on div at bounding box center [413, 212] width 12 height 12
click at [649, 127] on div "Mappin Ubicación [STREET_ADDRESS] Patas Estilo Blanco Negro Natural [PERSON_NAM…" at bounding box center [525, 236] width 1050 height 523
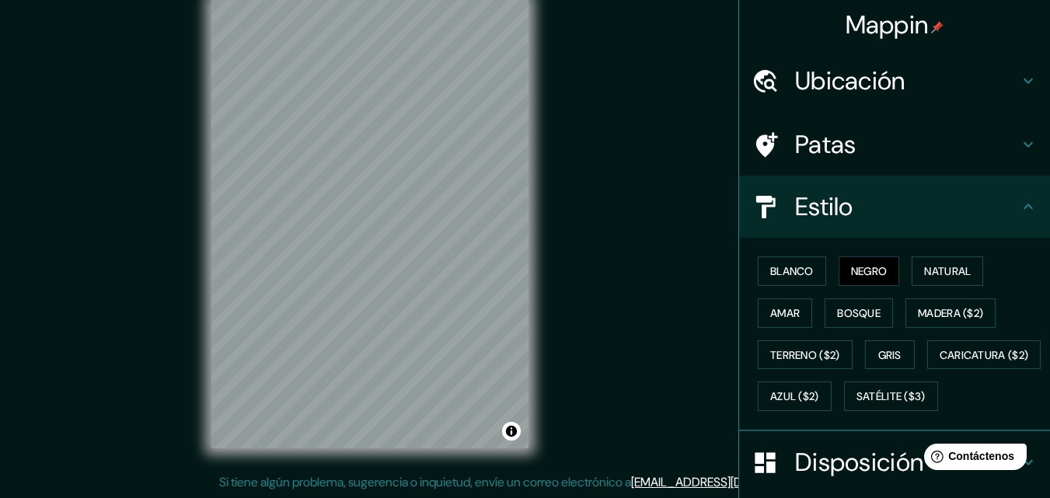
scroll to position [0, 0]
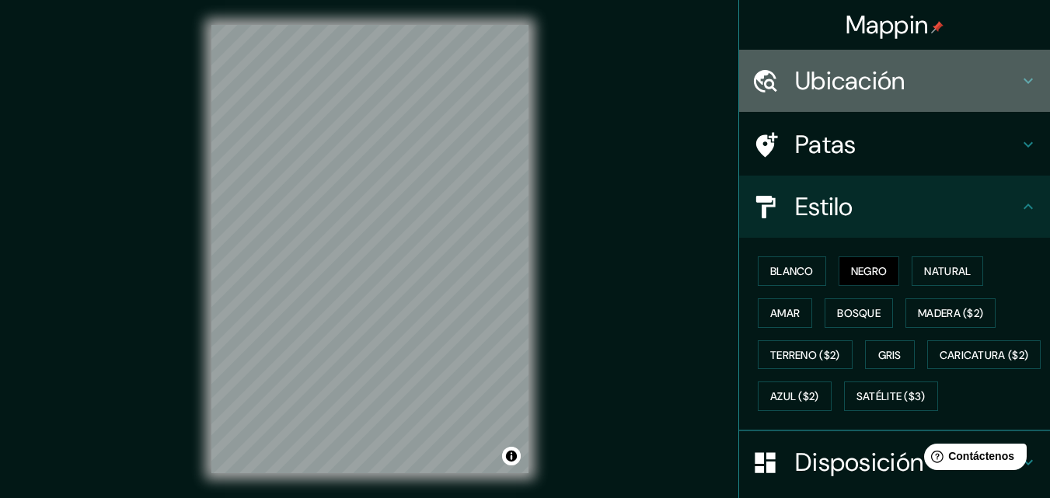
click at [868, 79] on font "Ubicación" at bounding box center [850, 81] width 110 height 33
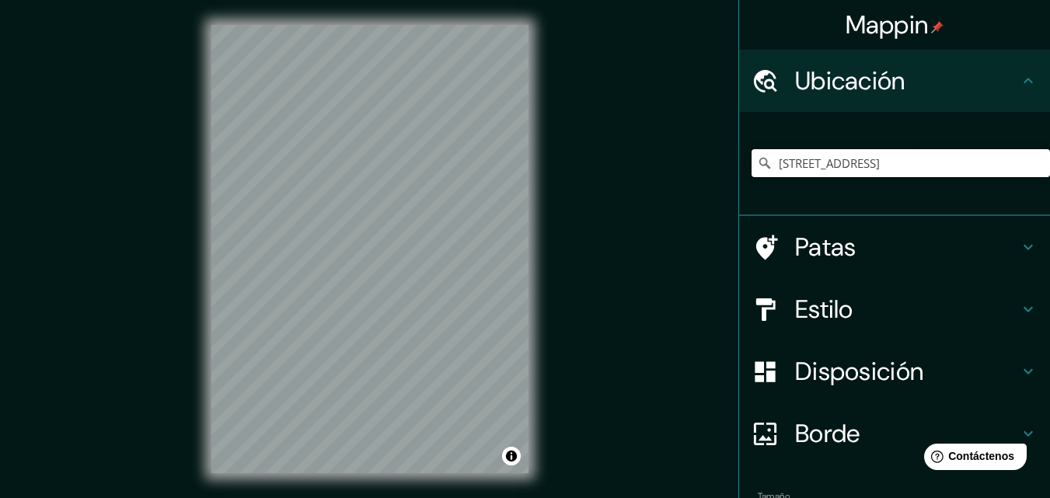
click at [861, 149] on input "[STREET_ADDRESS]" at bounding box center [901, 163] width 299 height 28
click at [858, 162] on input "[STREET_ADDRESS]" at bounding box center [901, 163] width 299 height 28
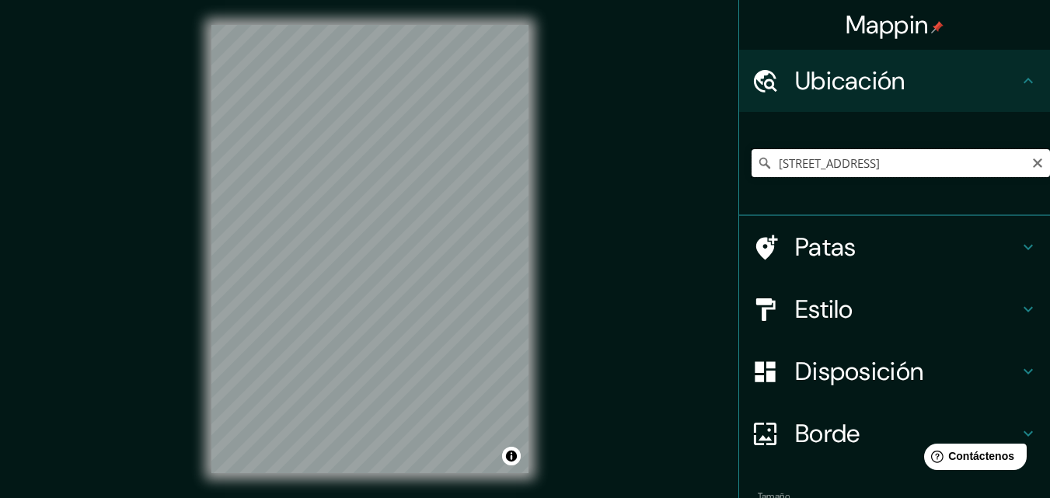
click at [858, 162] on input "[STREET_ADDRESS]" at bounding box center [901, 163] width 299 height 28
drag, startPoint x: 668, startPoint y: 135, endPoint x: 704, endPoint y: 82, distance: 63.8
click at [669, 133] on div "© Mapbox © OpenStreetMap Improve this map" at bounding box center [369, 249] width 945 height 449
click at [631, 46] on div "© Mapbox © OpenStreetMap Improve this map" at bounding box center [369, 249] width 945 height 449
